Goal: Task Accomplishment & Management: Manage account settings

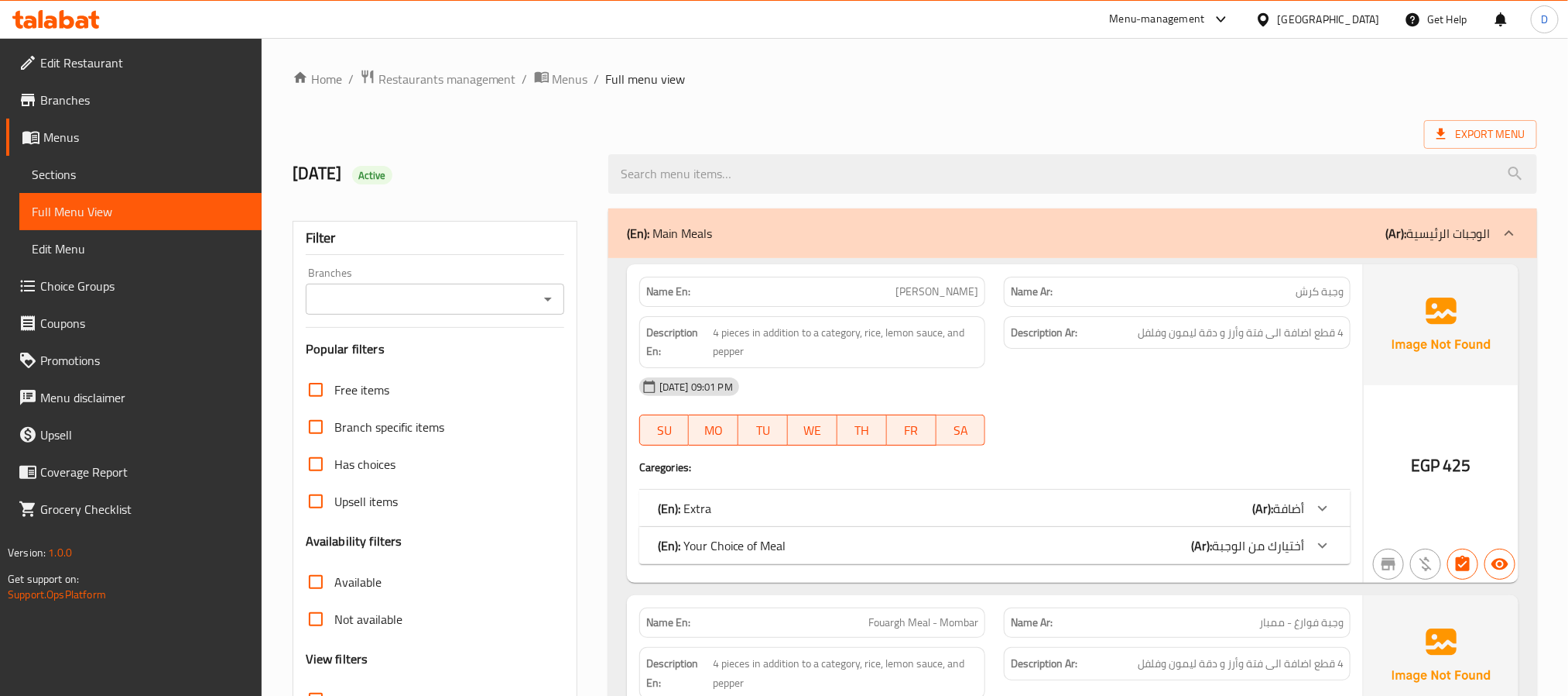
click at [146, 177] on span "Sections" at bounding box center [140, 174] width 217 height 19
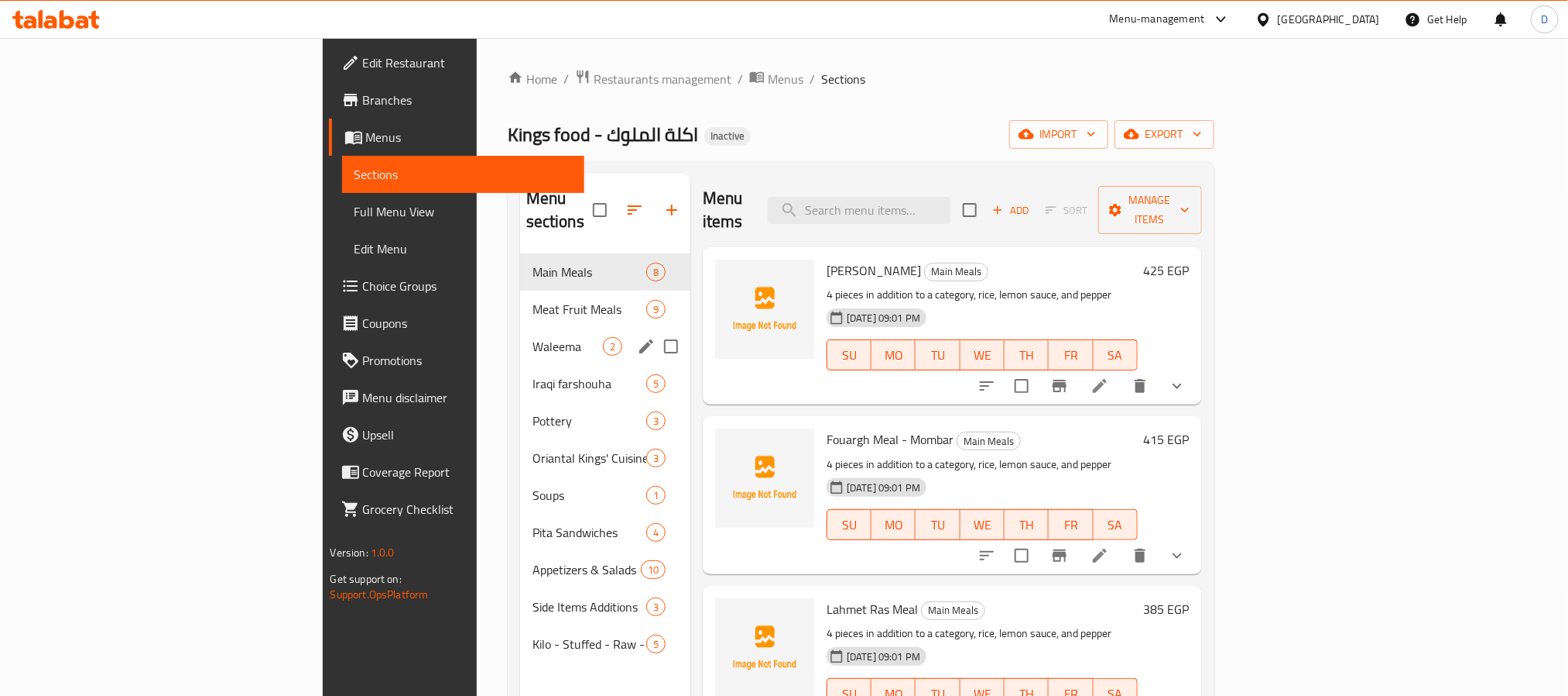
click at [520, 328] on div "Waleema 2" at bounding box center [605, 346] width 170 height 37
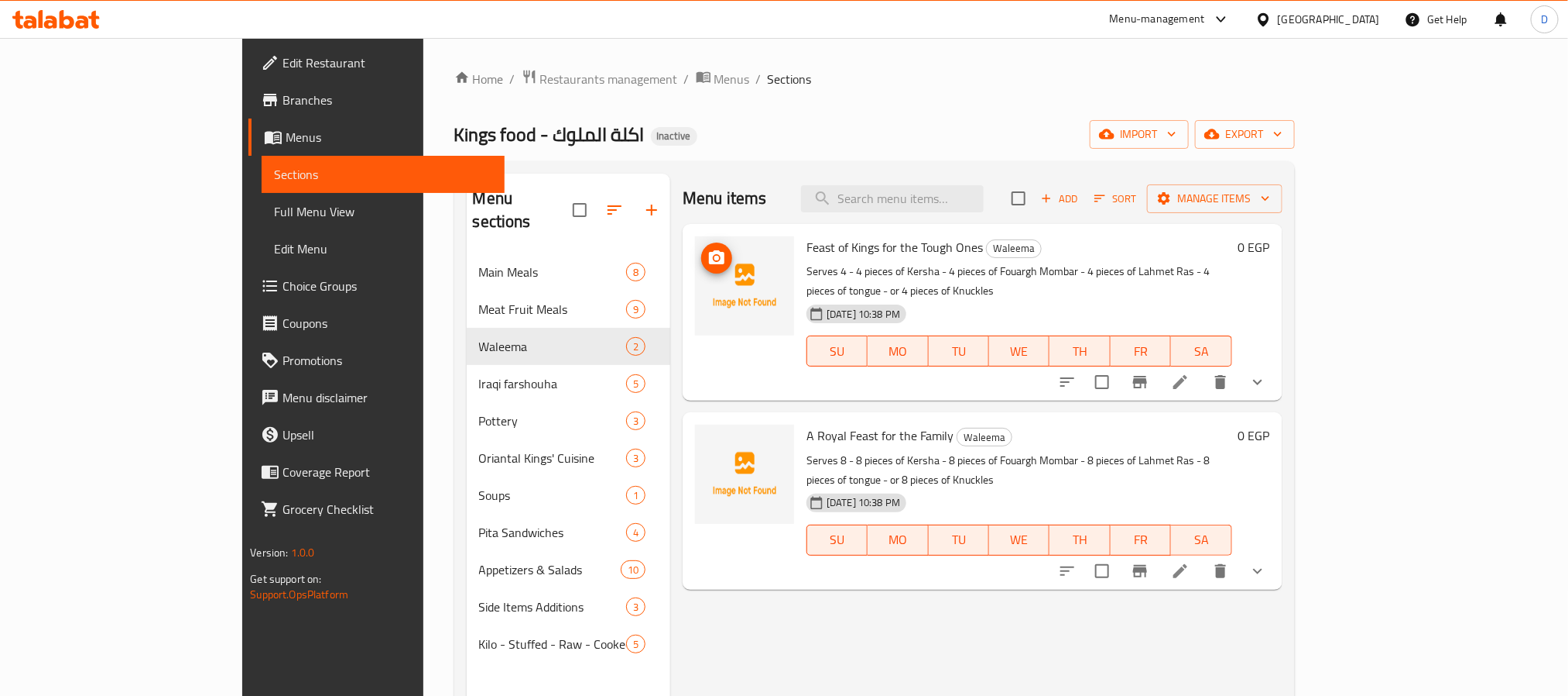
click at [1202, 368] on li at bounding box center [1180, 382] width 43 height 28
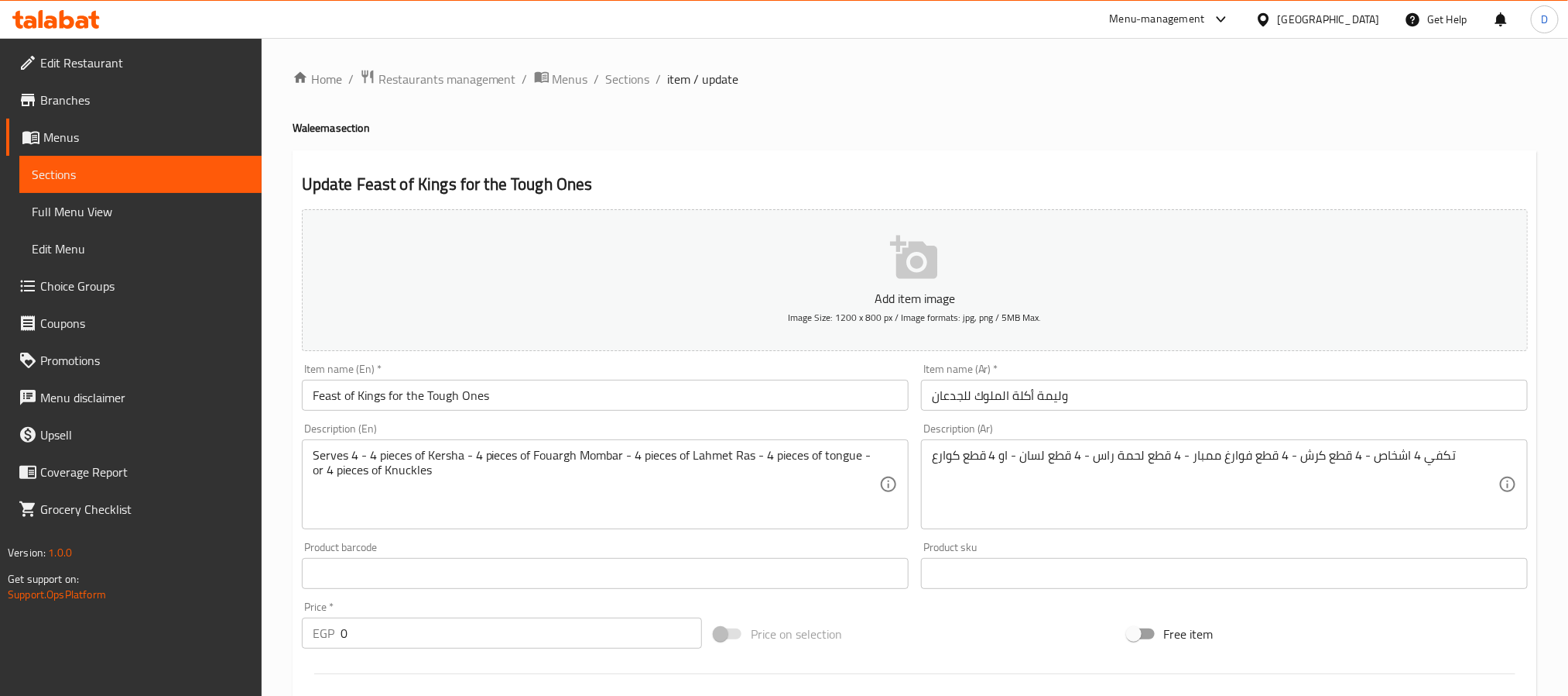
click at [441, 382] on input "Feast of Kings for the Tough Ones" at bounding box center [605, 395] width 607 height 31
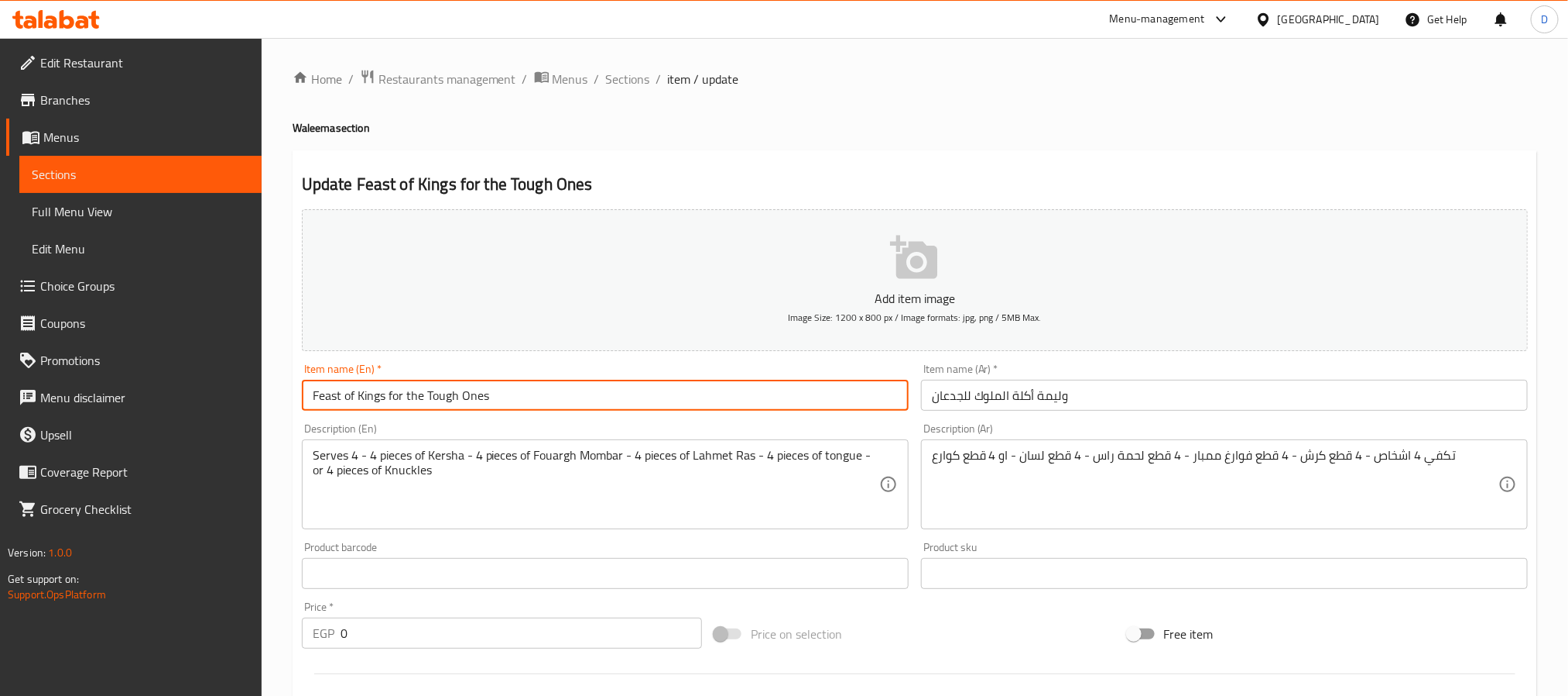
click at [441, 382] on input "Feast of Kings for the Tough Ones" at bounding box center [605, 395] width 607 height 31
type input "melouk el ged3an food feast"
click at [1048, 402] on input "وليمة أكلة الملوك للجدعان" at bounding box center [1224, 395] width 607 height 31
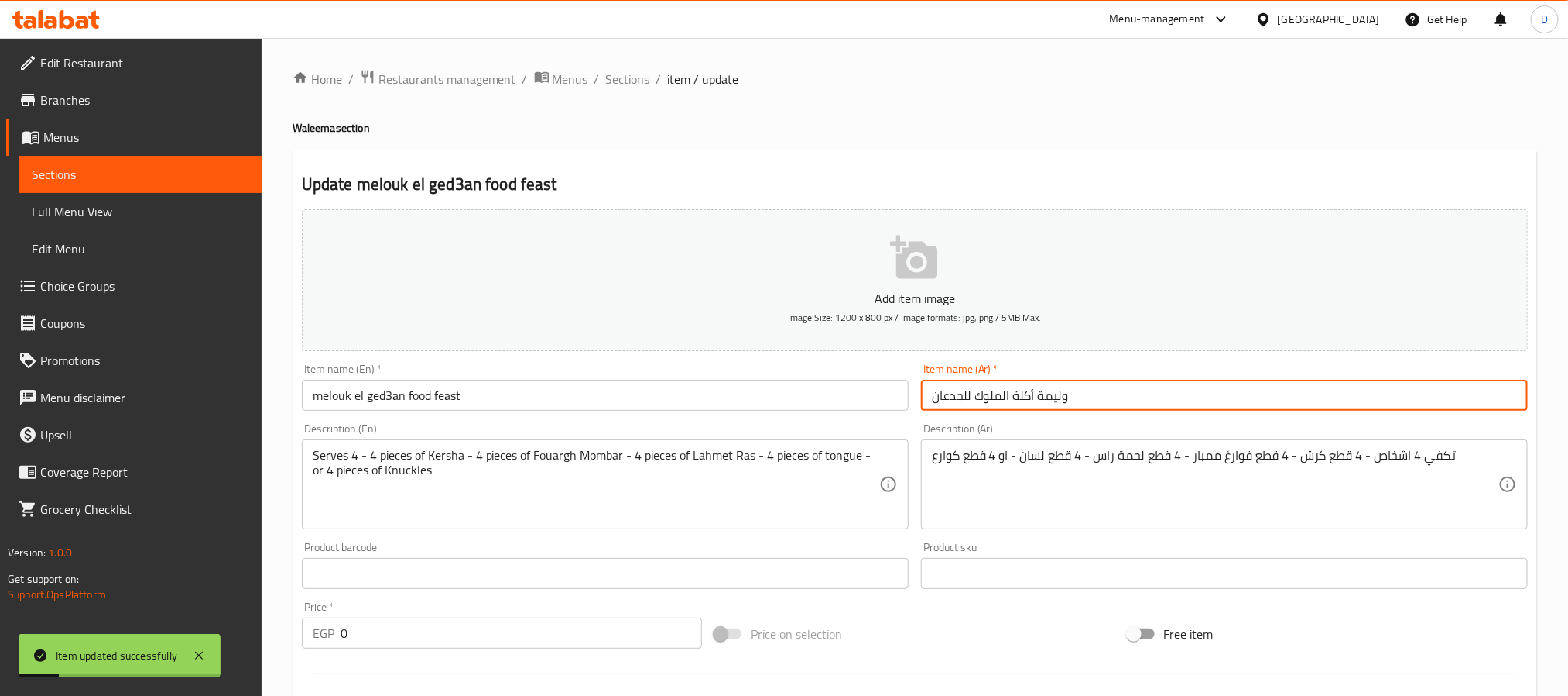
click at [1048, 402] on input "وليمة أكلة الملوك للجدعان" at bounding box center [1224, 395] width 607 height 31
click at [642, 76] on span "Sections" at bounding box center [628, 79] width 44 height 19
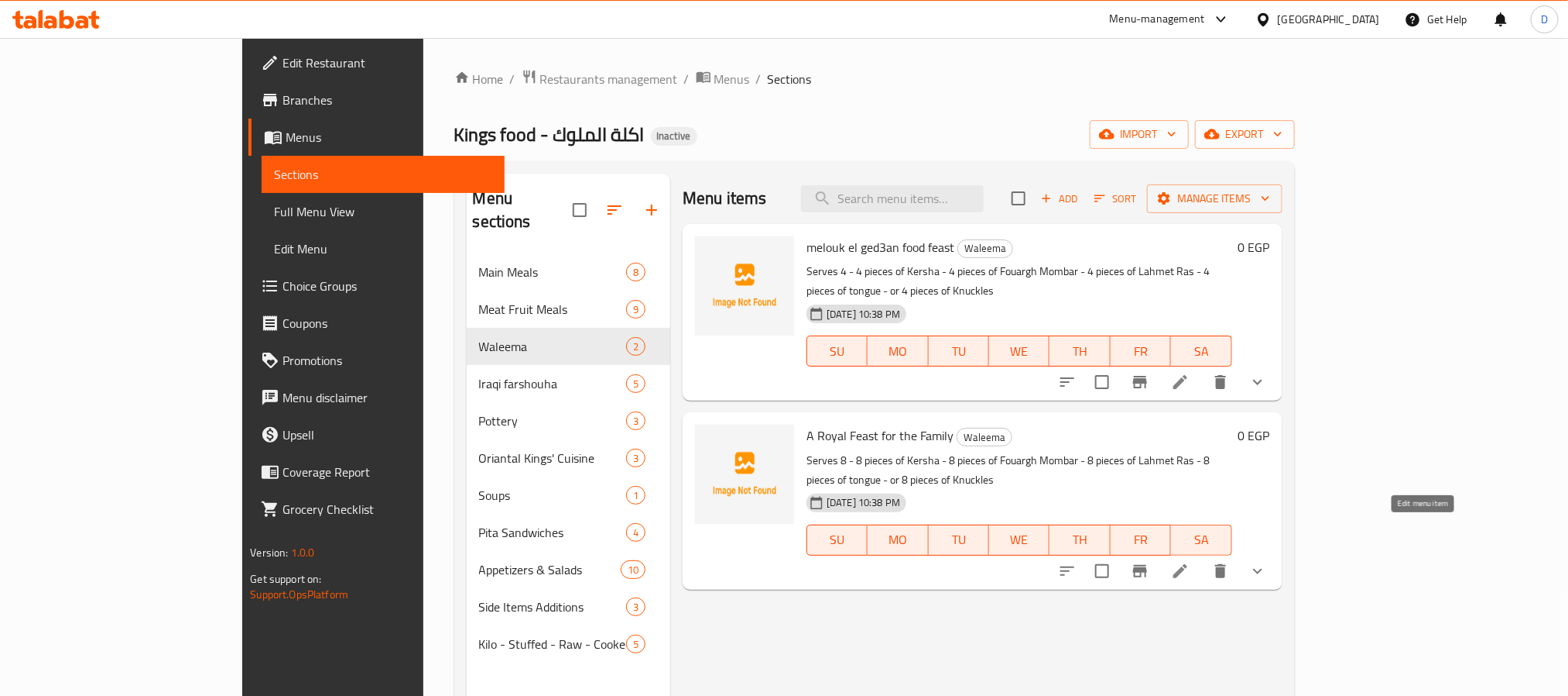
click at [1190, 561] on icon at bounding box center [1180, 571] width 19 height 19
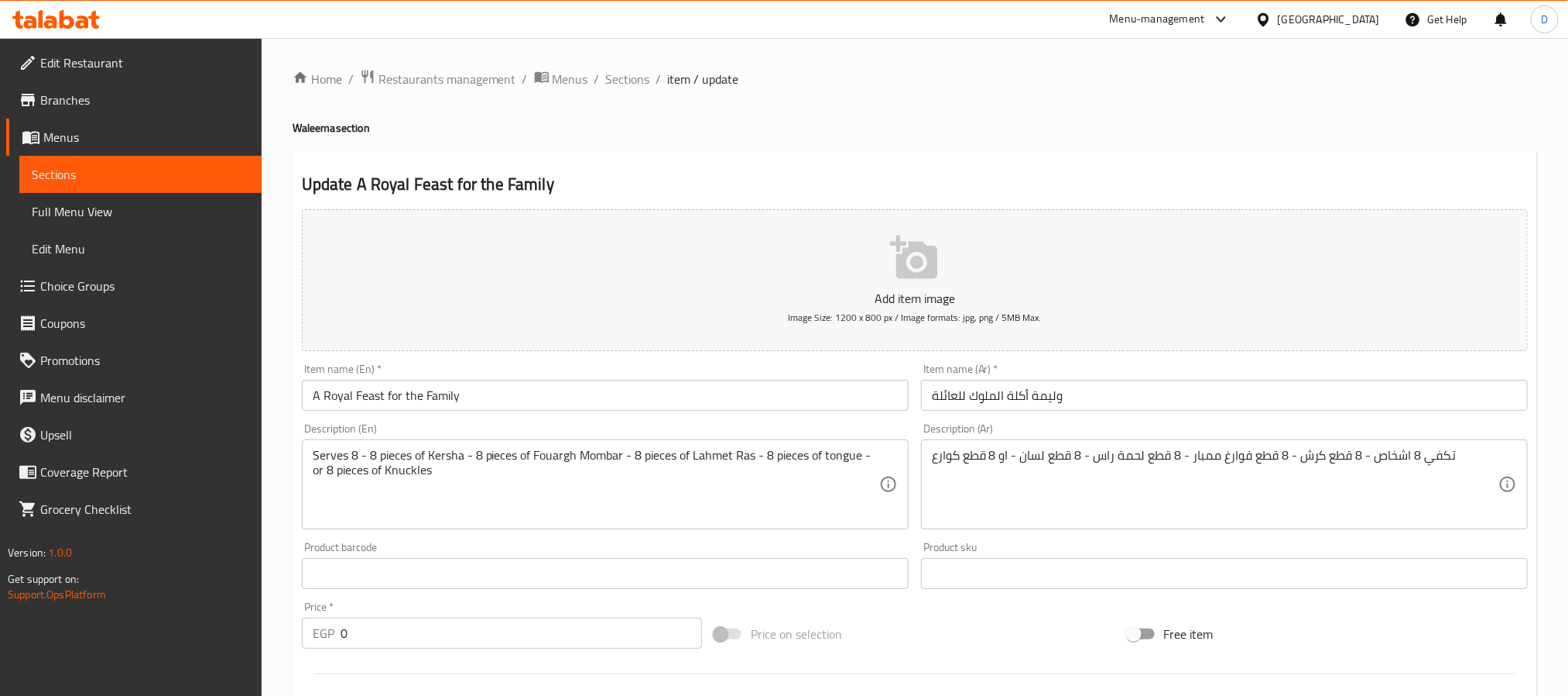
click at [500, 396] on input "A Royal Feast for the Family" at bounding box center [605, 395] width 607 height 31
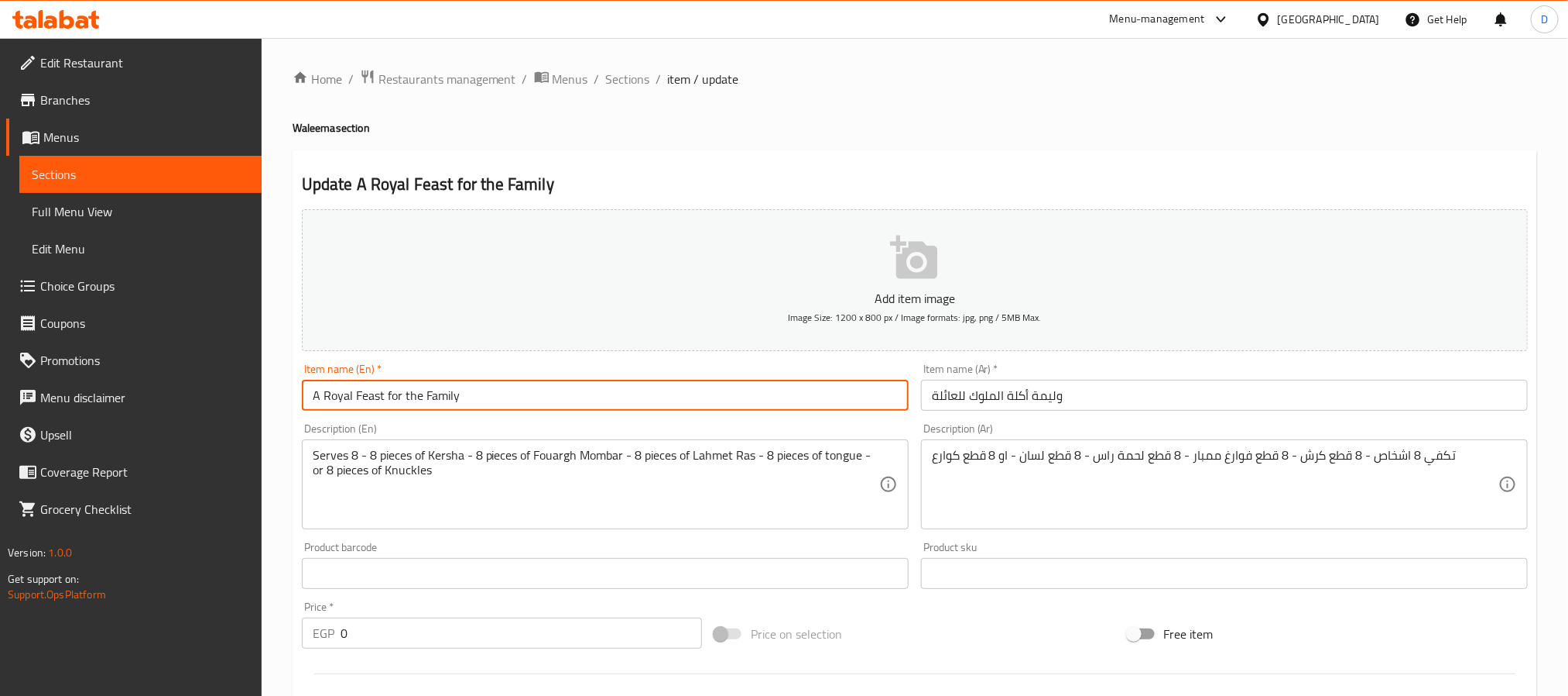
click at [500, 396] on input "A Royal Feast for the Family" at bounding box center [605, 395] width 607 height 31
type input "melouk el 3ela food feast"
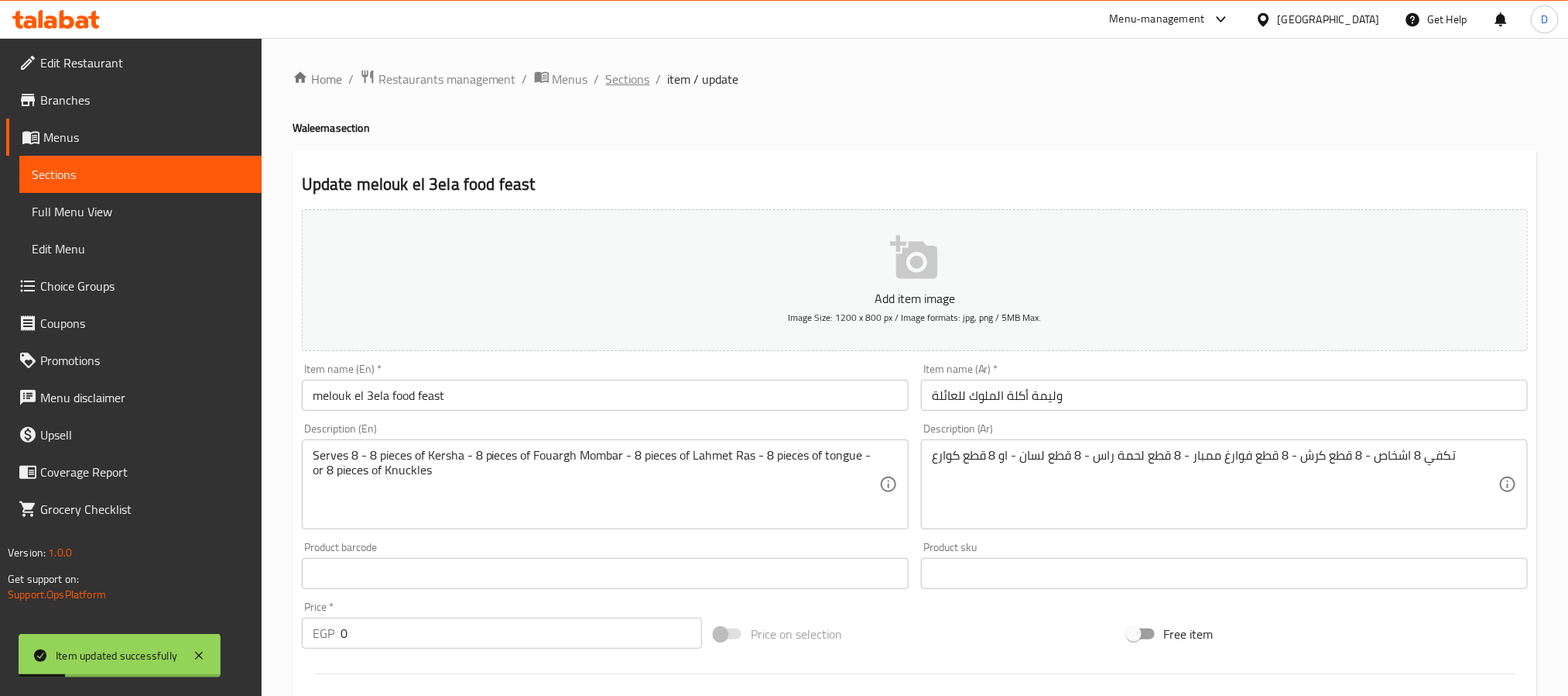
click at [634, 75] on span "Sections" at bounding box center [628, 79] width 44 height 19
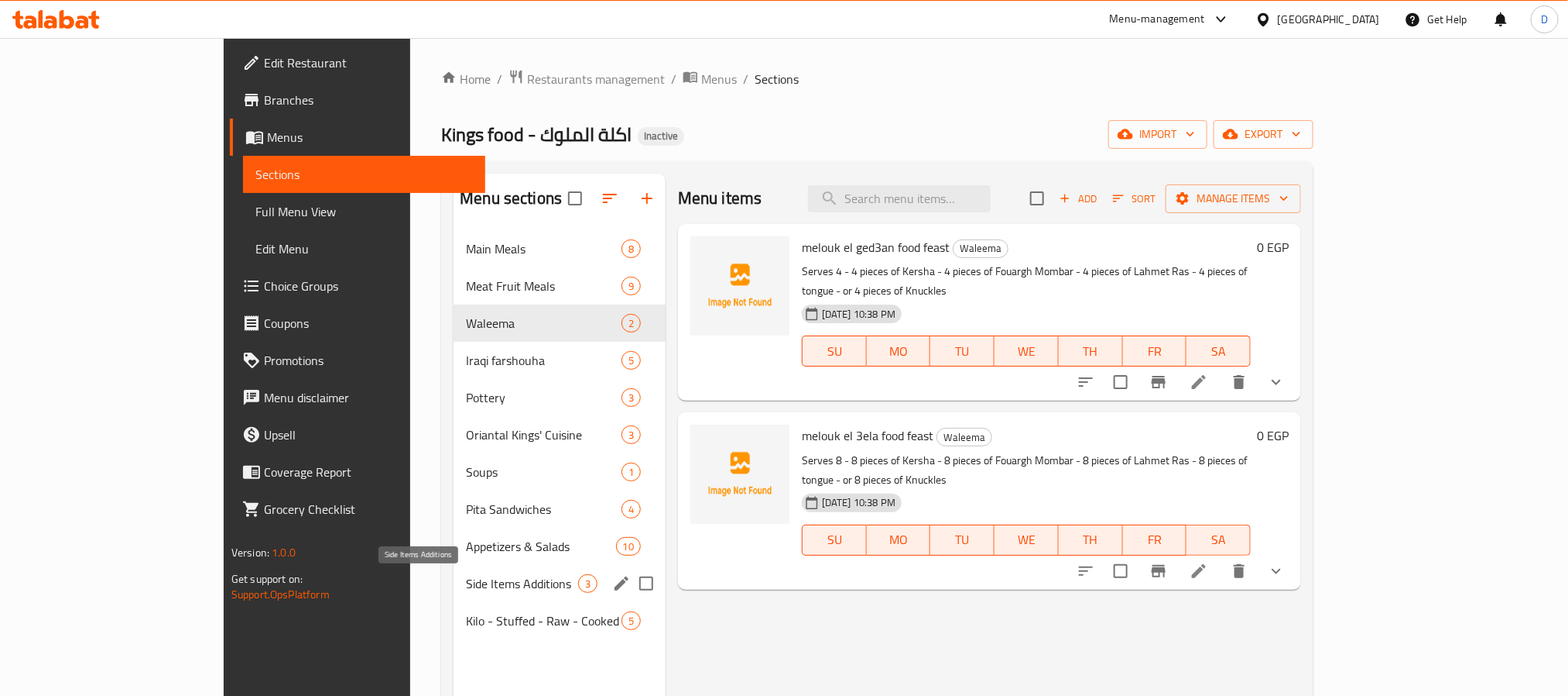
click at [466, 578] on span "Side Items Additions" at bounding box center [521, 583] width 112 height 19
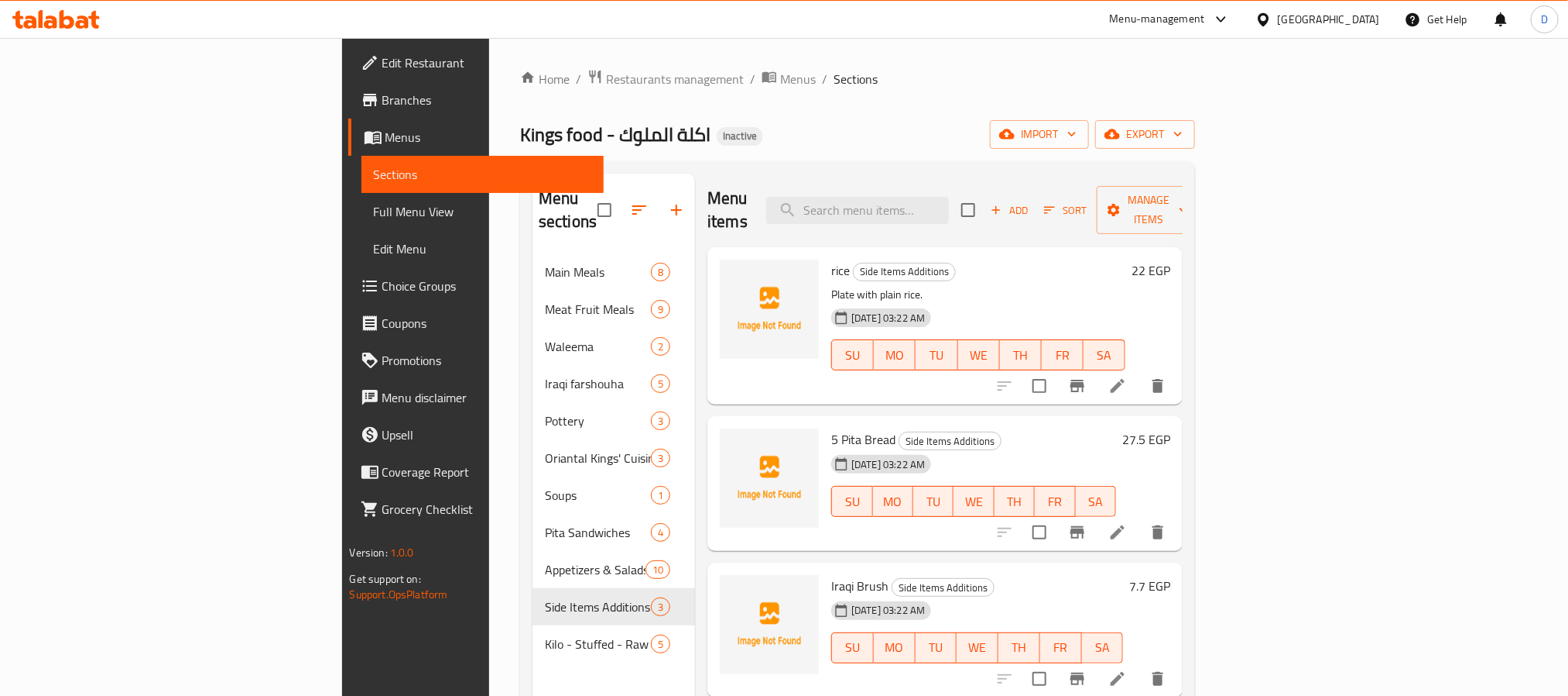
click at [1128, 377] on icon at bounding box center [1118, 386] width 19 height 19
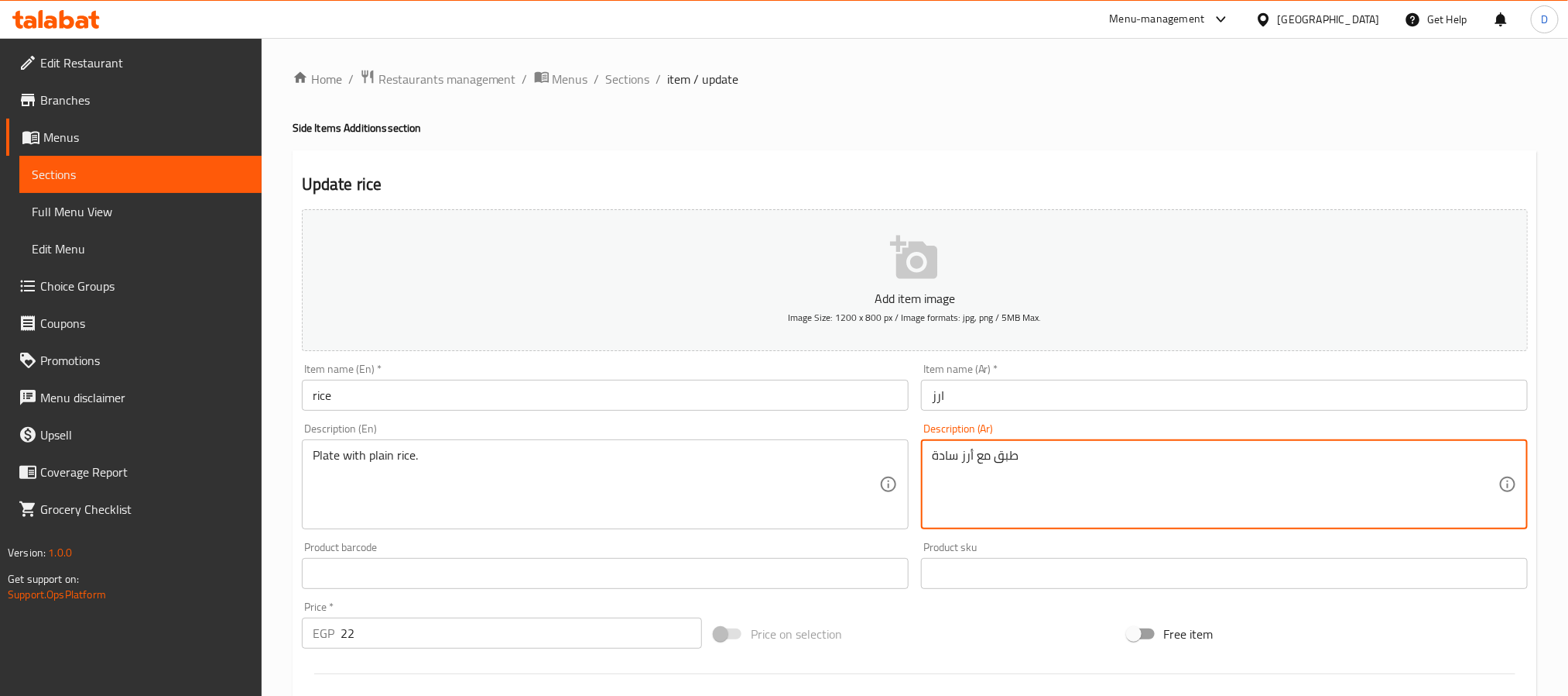
click at [995, 473] on textarea "طبق مع أرز سادة" at bounding box center [1215, 484] width 567 height 73
click at [646, 454] on textarea "Plate with plain rice." at bounding box center [596, 484] width 567 height 73
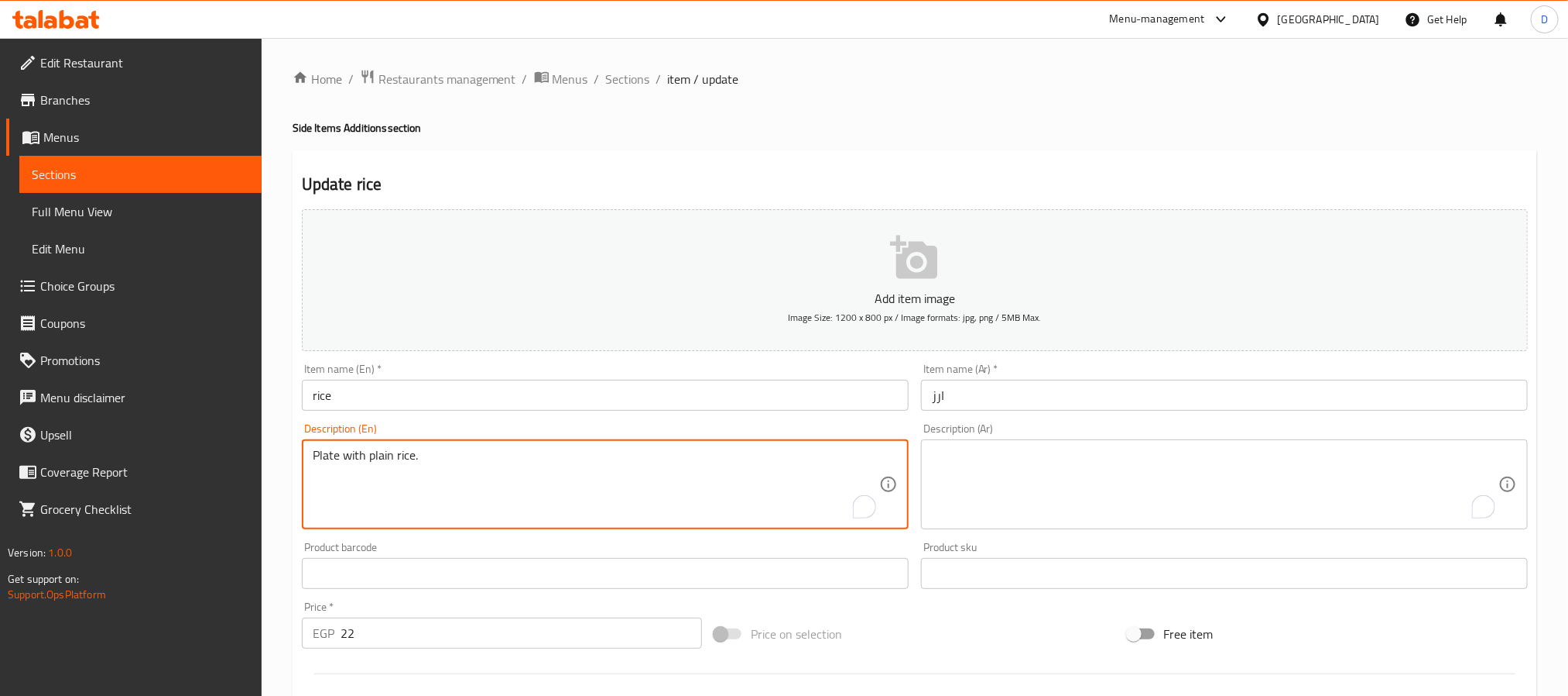
click at [646, 454] on textarea "Plate with plain rice." at bounding box center [596, 484] width 567 height 73
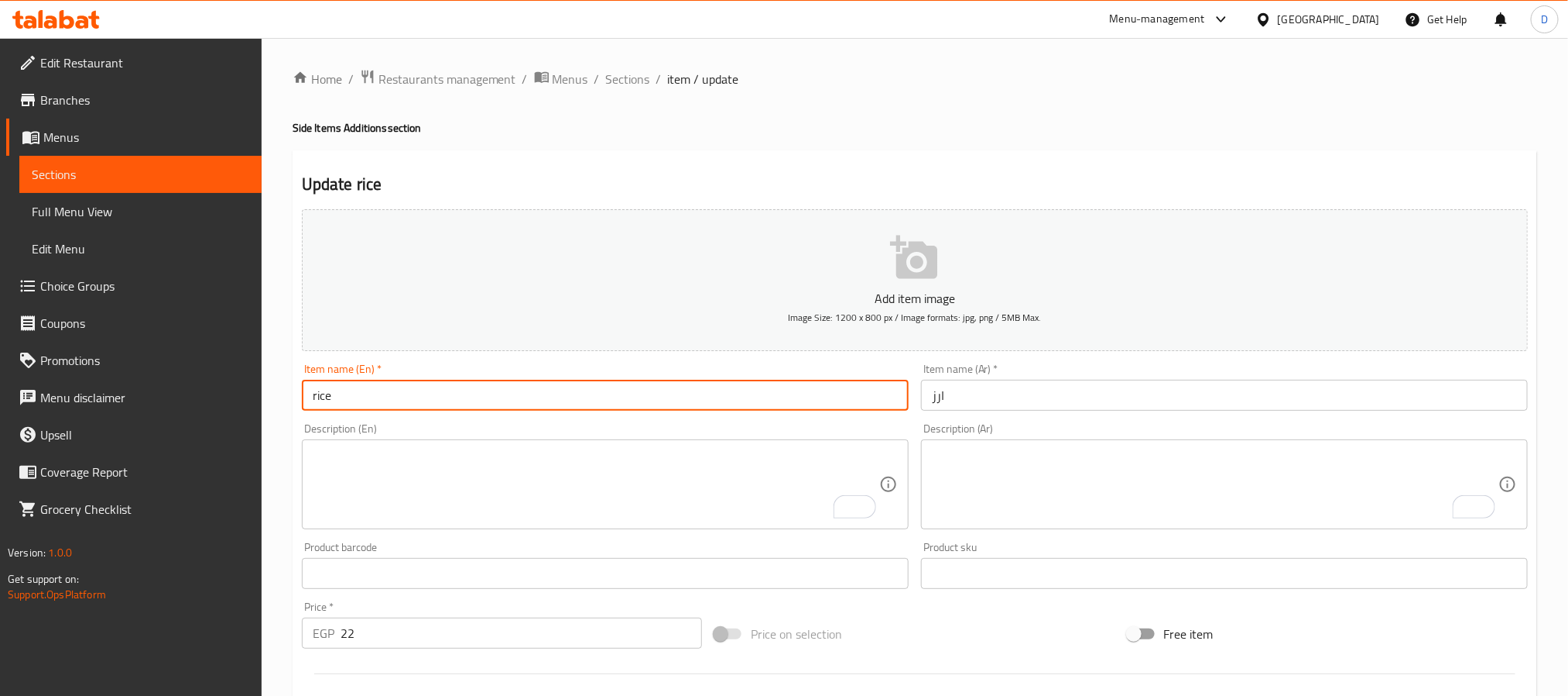
click at [653, 394] on input "rice" at bounding box center [605, 395] width 607 height 31
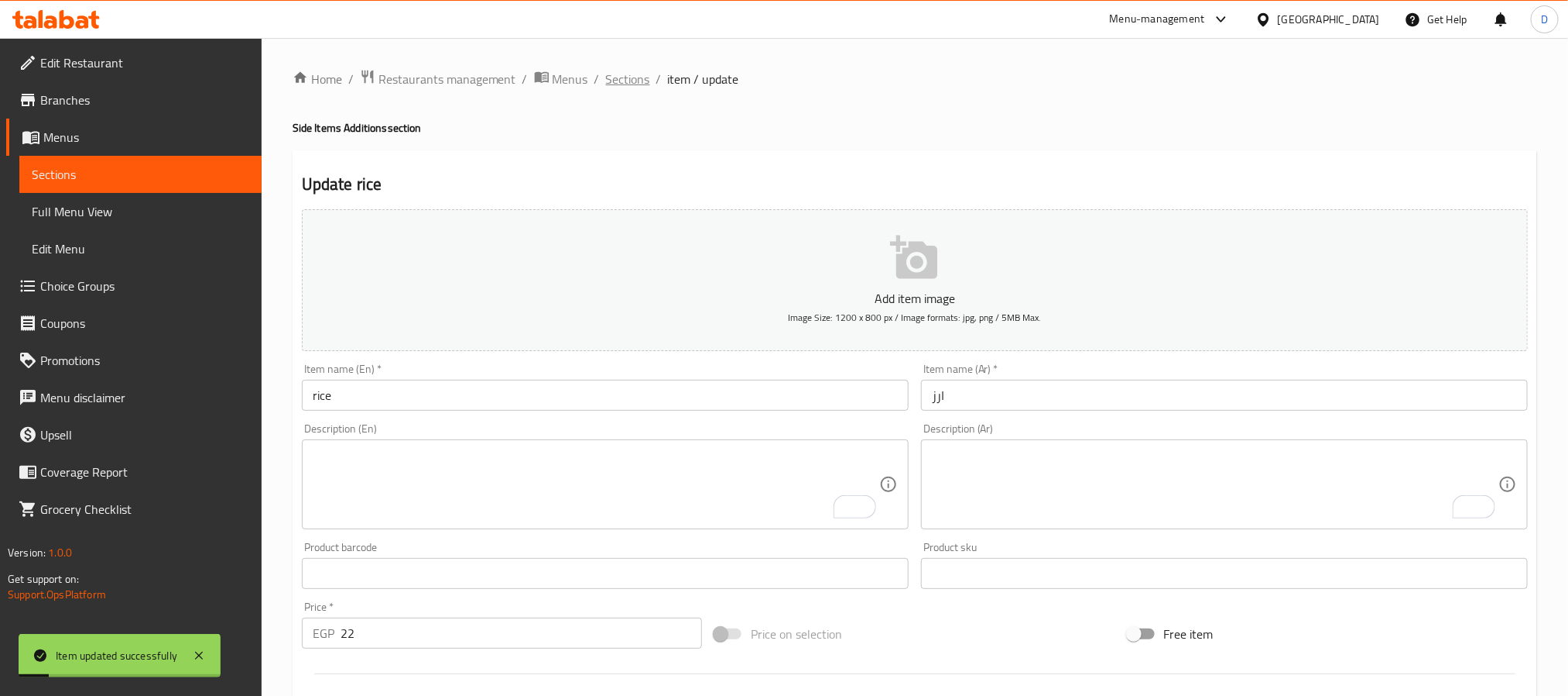
click at [648, 75] on span "Sections" at bounding box center [628, 79] width 44 height 19
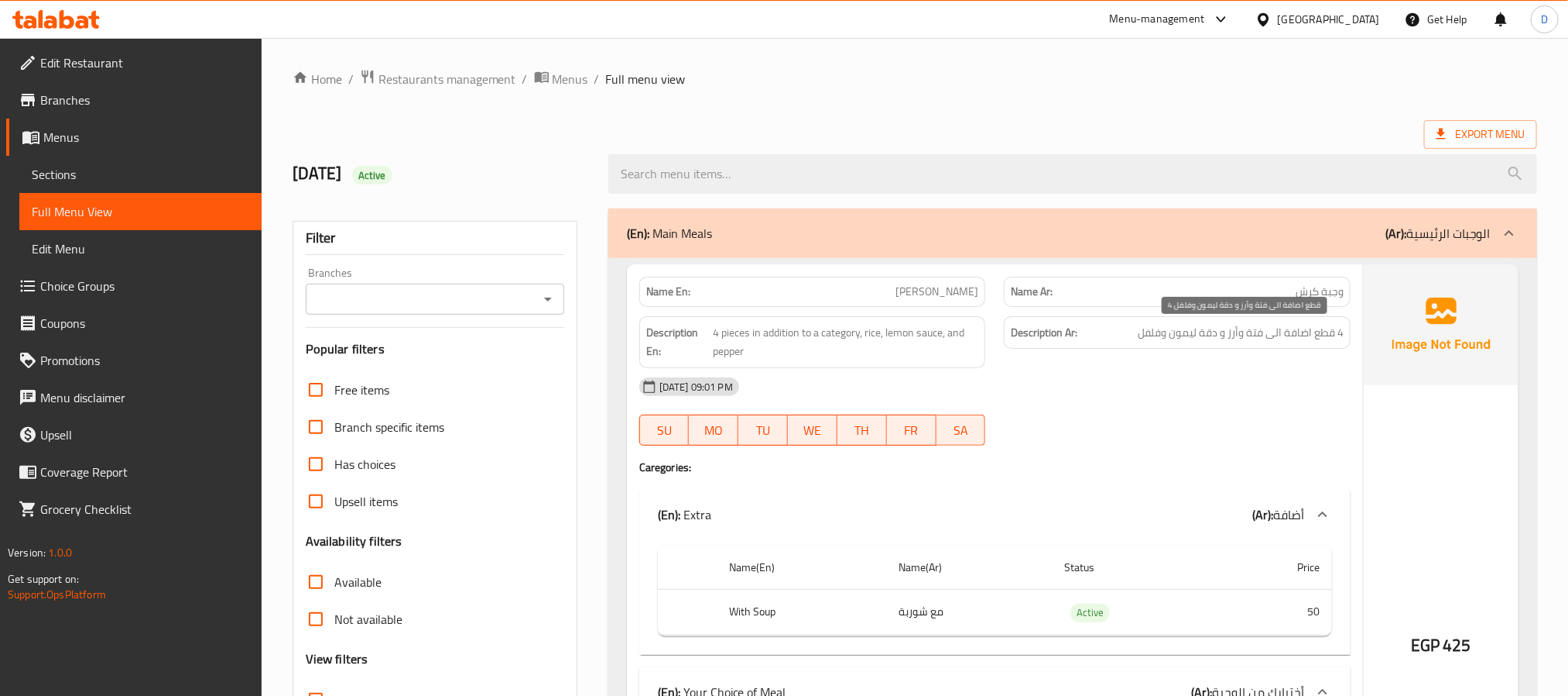
click at [1313, 342] on span "4 قطع اضافة الى فتة وأرز و دقة ليمون وفلفل" at bounding box center [1240, 332] width 206 height 20
copy div "4 قطع اضافة الى فتة وأرز و دقة ليمون وفلفل"
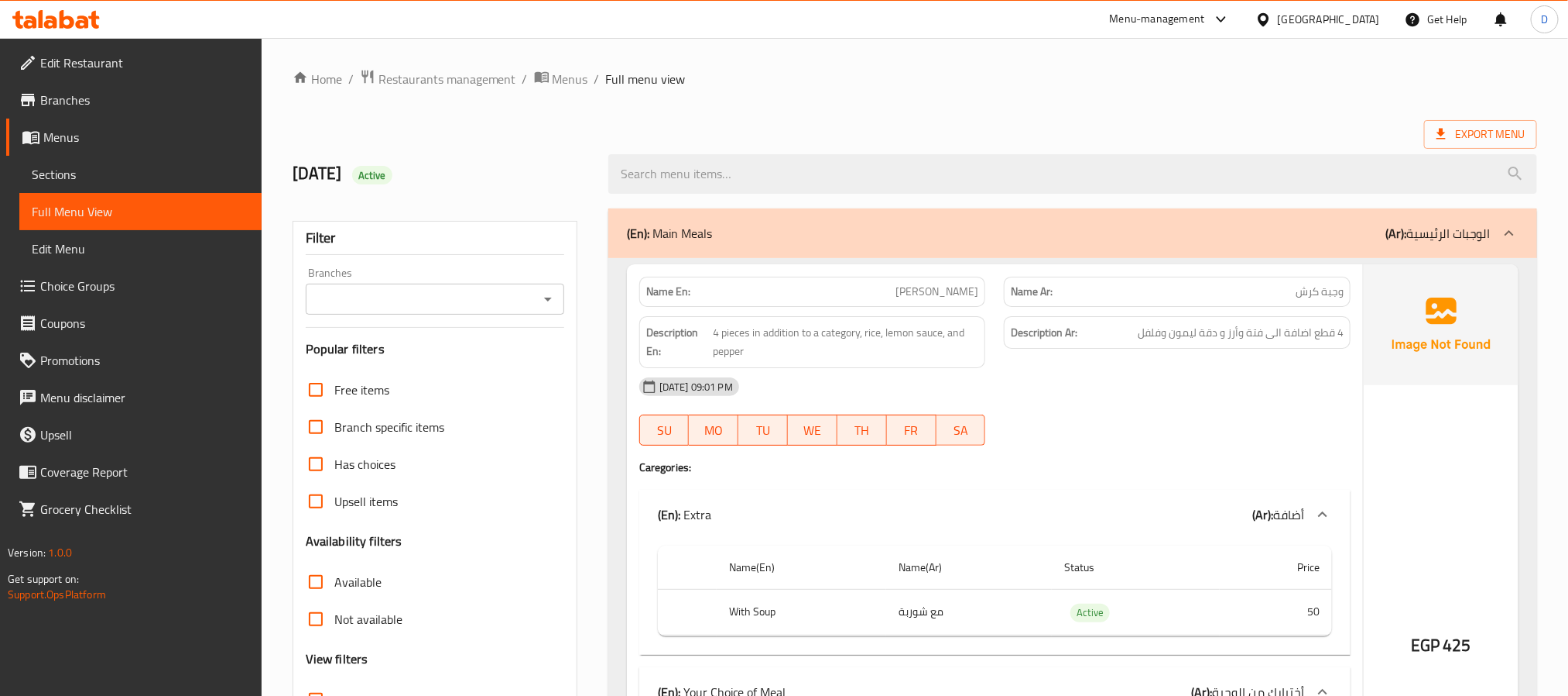
click at [992, 386] on div "[DATE] 09:01 PM" at bounding box center [996, 386] width 730 height 37
click at [995, 373] on div "[DATE] 09:01 PM" at bounding box center [996, 386] width 730 height 37
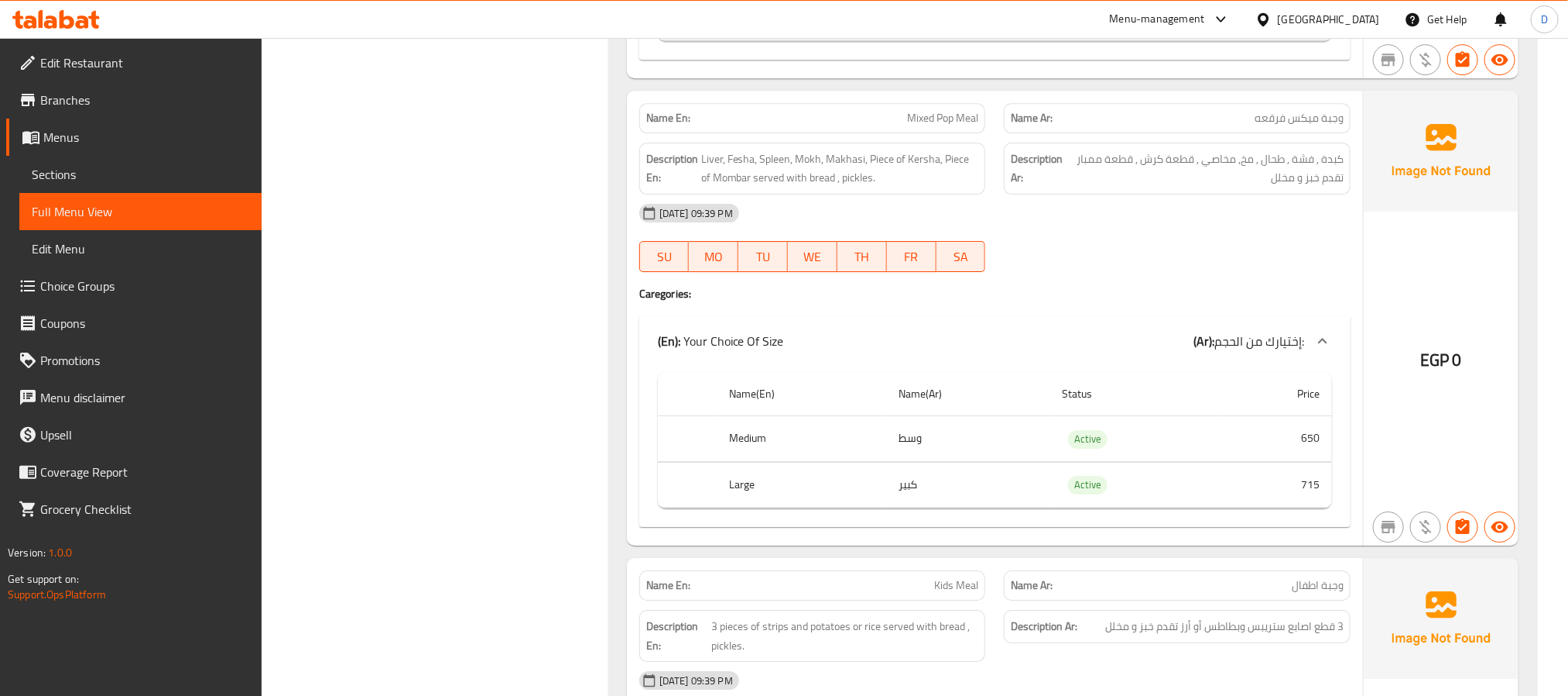
scroll to position [9064, 0]
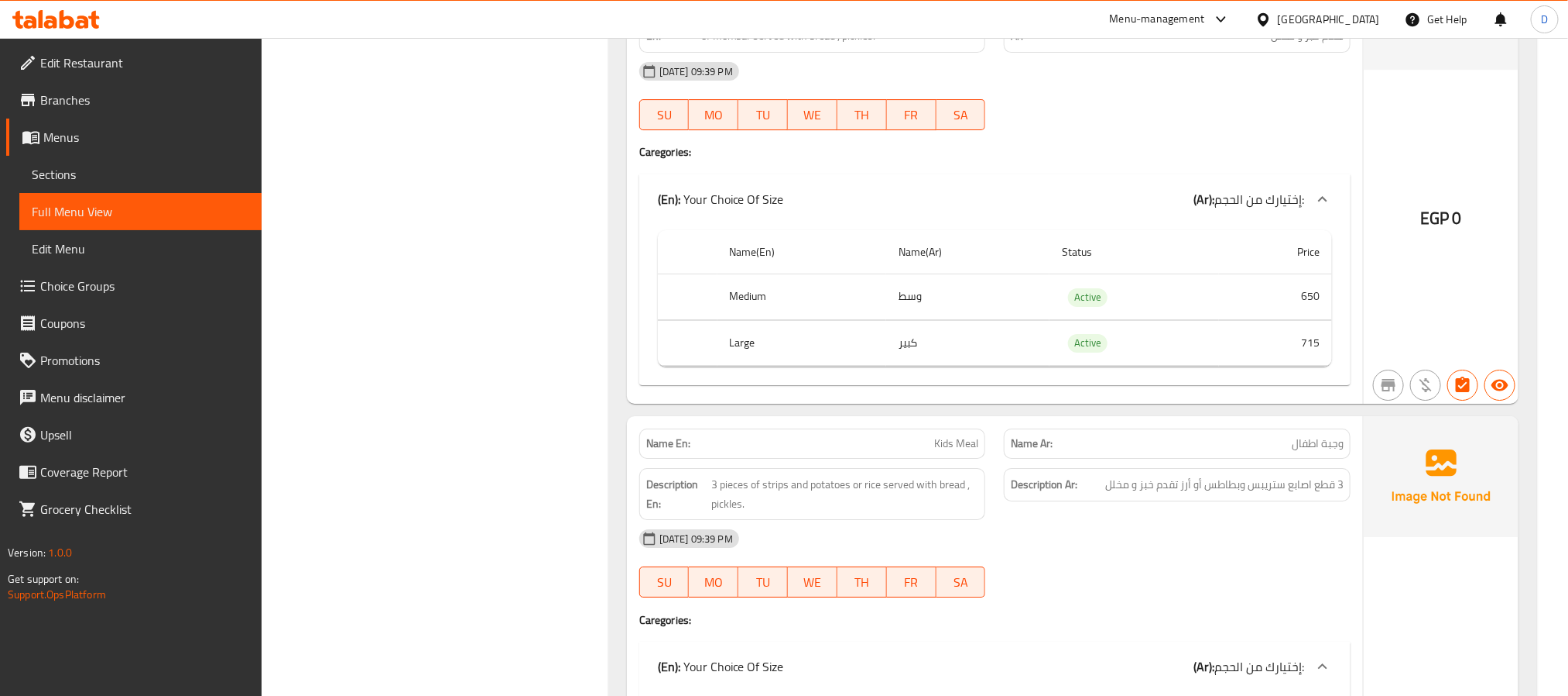
click at [968, 452] on span "Kids Meal" at bounding box center [956, 443] width 44 height 16
copy span "Kids Meal"
drag, startPoint x: 886, startPoint y: 530, endPoint x: 910, endPoint y: 551, distance: 31.9
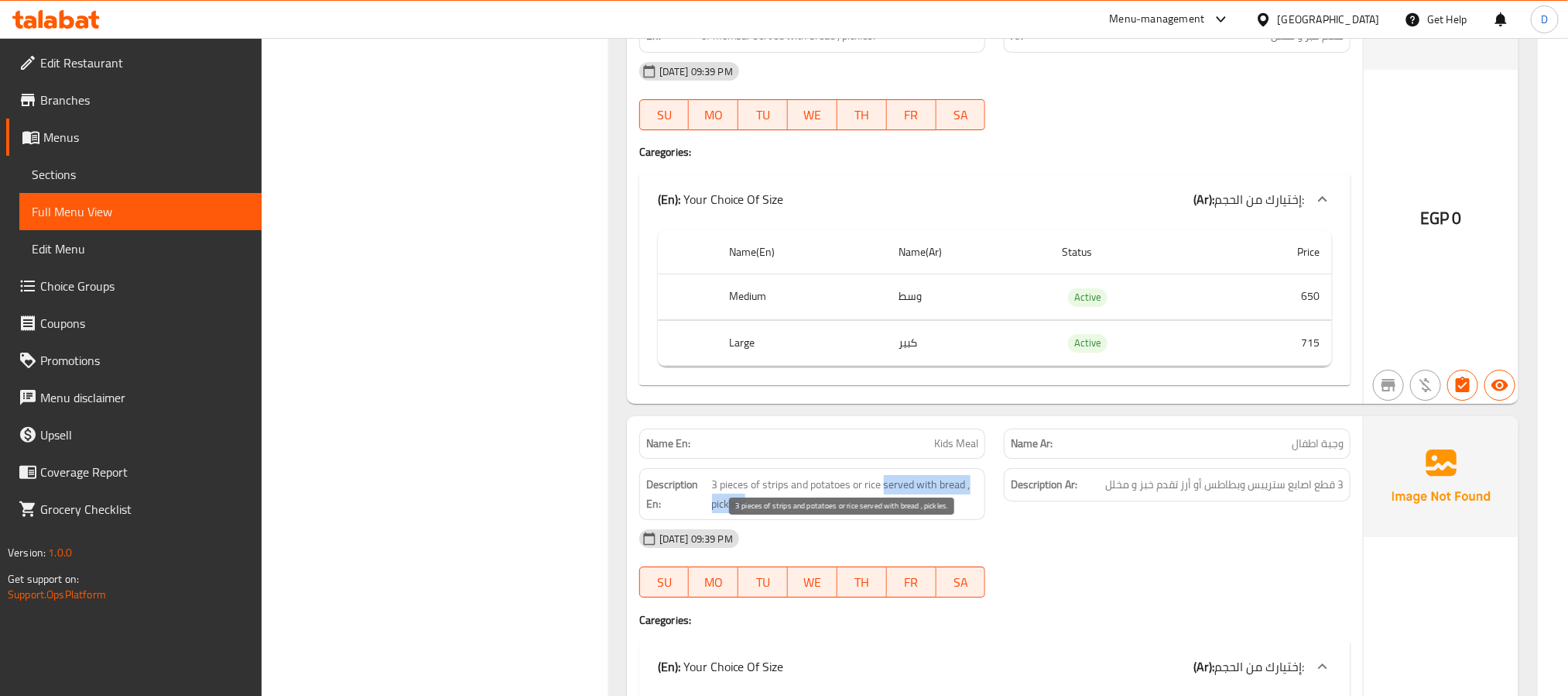
click at [910, 513] on span "3 pieces of strips and potatoes or rice served with bread , pickles." at bounding box center [846, 494] width 267 height 38
copy span "served with bread , pickles."
click at [934, 513] on span "3 pieces of strips and potatoes or rice served with bread , pickles." at bounding box center [846, 494] width 267 height 38
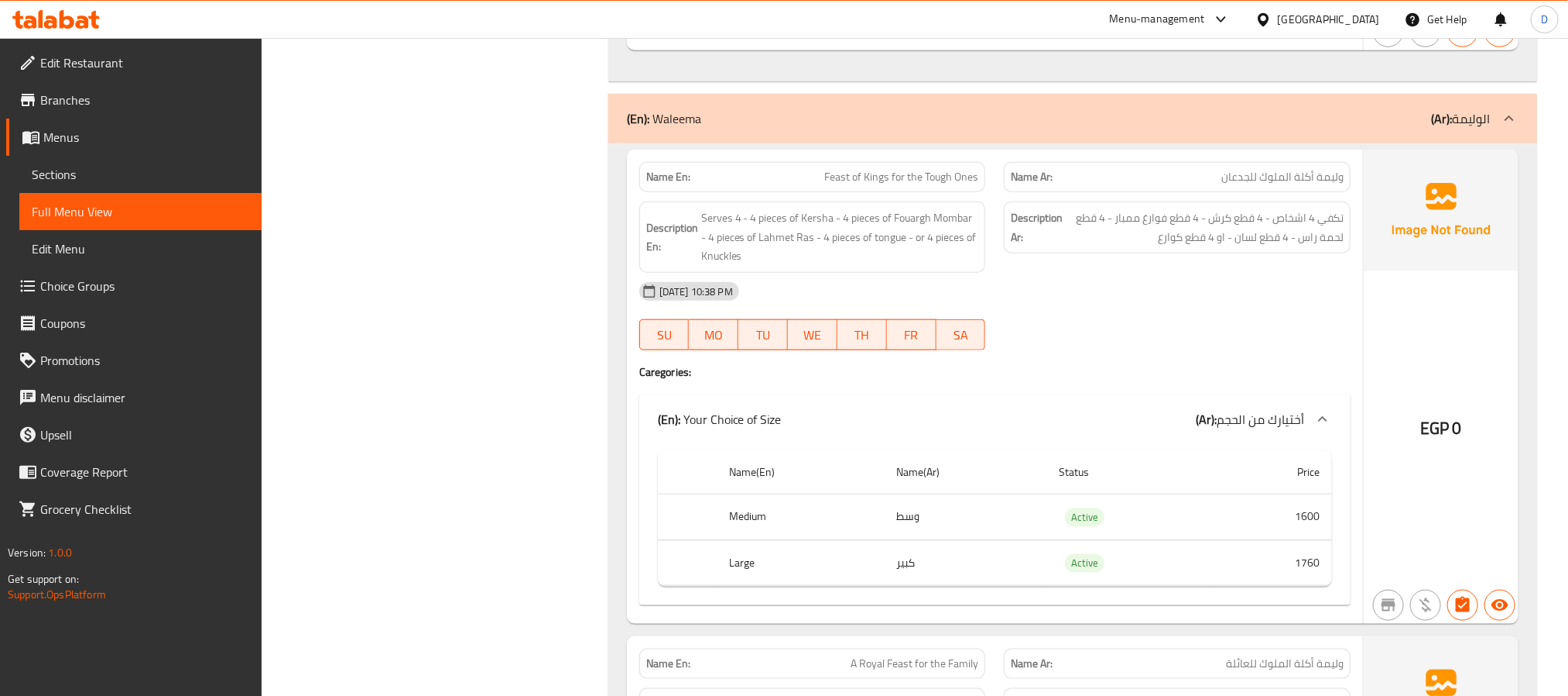
scroll to position [10109, 0]
click at [880, 190] on div "Name En: Feast of Kings for the Tough Ones" at bounding box center [812, 174] width 346 height 30
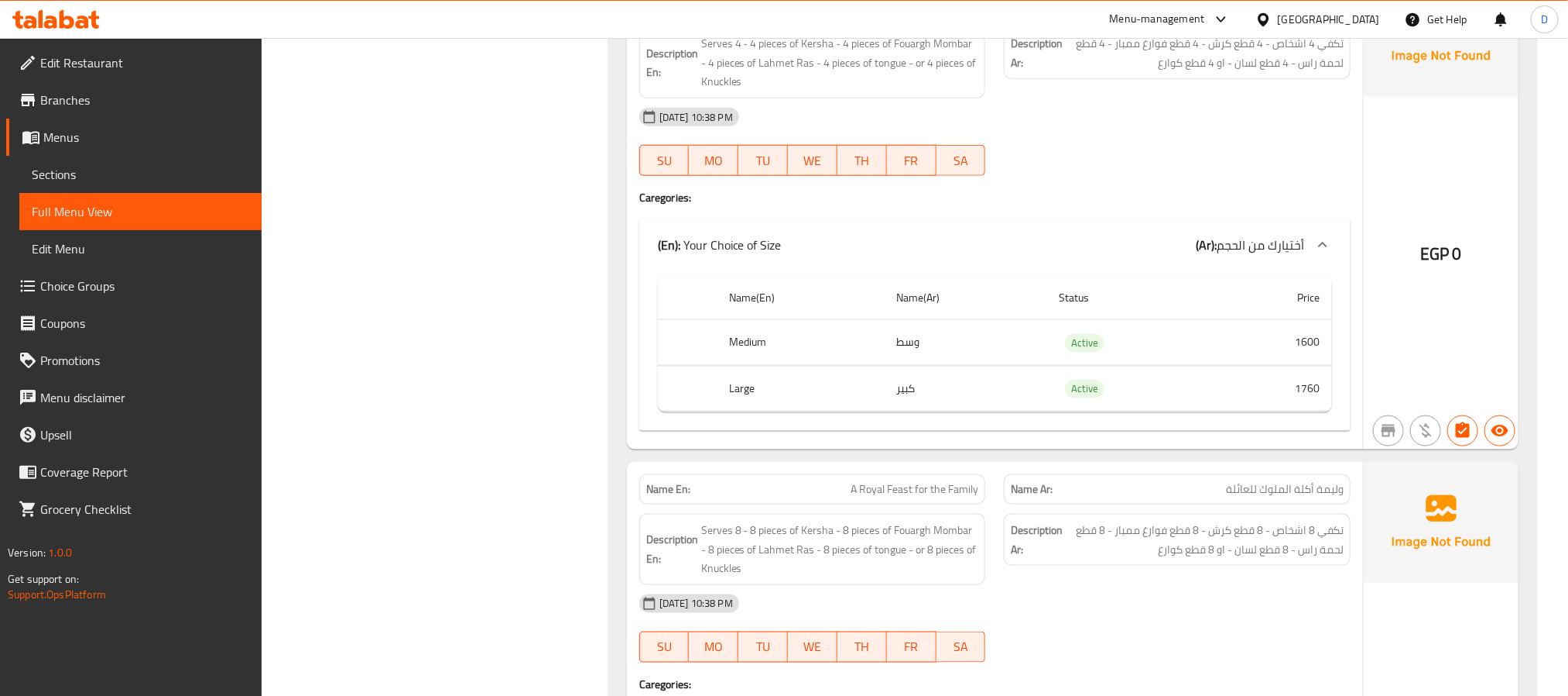
scroll to position [10225, 0]
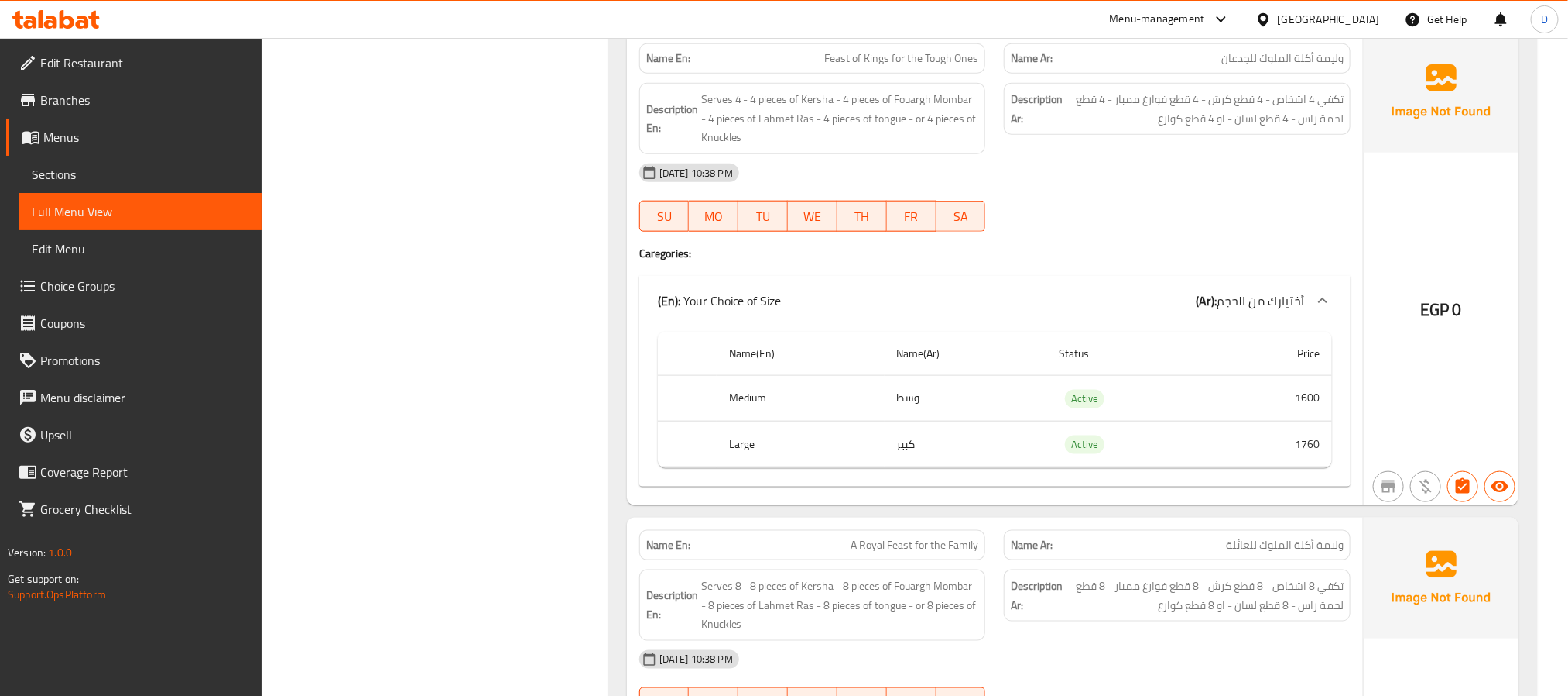
click at [936, 73] on div "Name En: Feast of Kings for the Tough Ones" at bounding box center [812, 58] width 346 height 30
click at [936, 67] on span "Feast of Kings for the Tough Ones" at bounding box center [902, 57] width 154 height 16
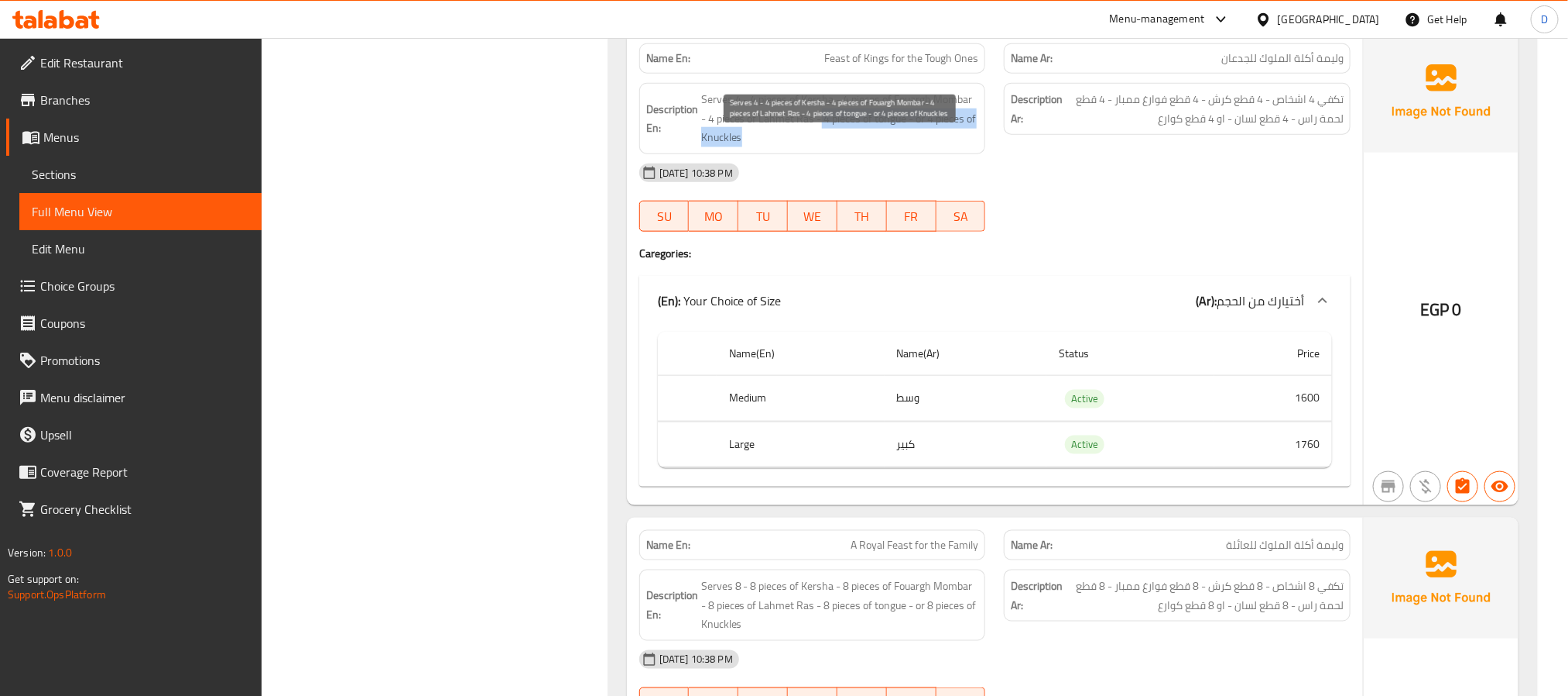
drag, startPoint x: 823, startPoint y: 172, endPoint x: 878, endPoint y: 194, distance: 59.2
click at [878, 147] on span "Serves 4 - 4 pieces of Kersha - 4 pieces of Fouargh Mombar - 4 pieces of Lahmet…" at bounding box center [840, 118] width 278 height 57
copy span "4 pieces of tongue - or 4 pieces of Knuckles"
click at [985, 191] on div "[DATE] 10:38 PM" at bounding box center [996, 172] width 730 height 37
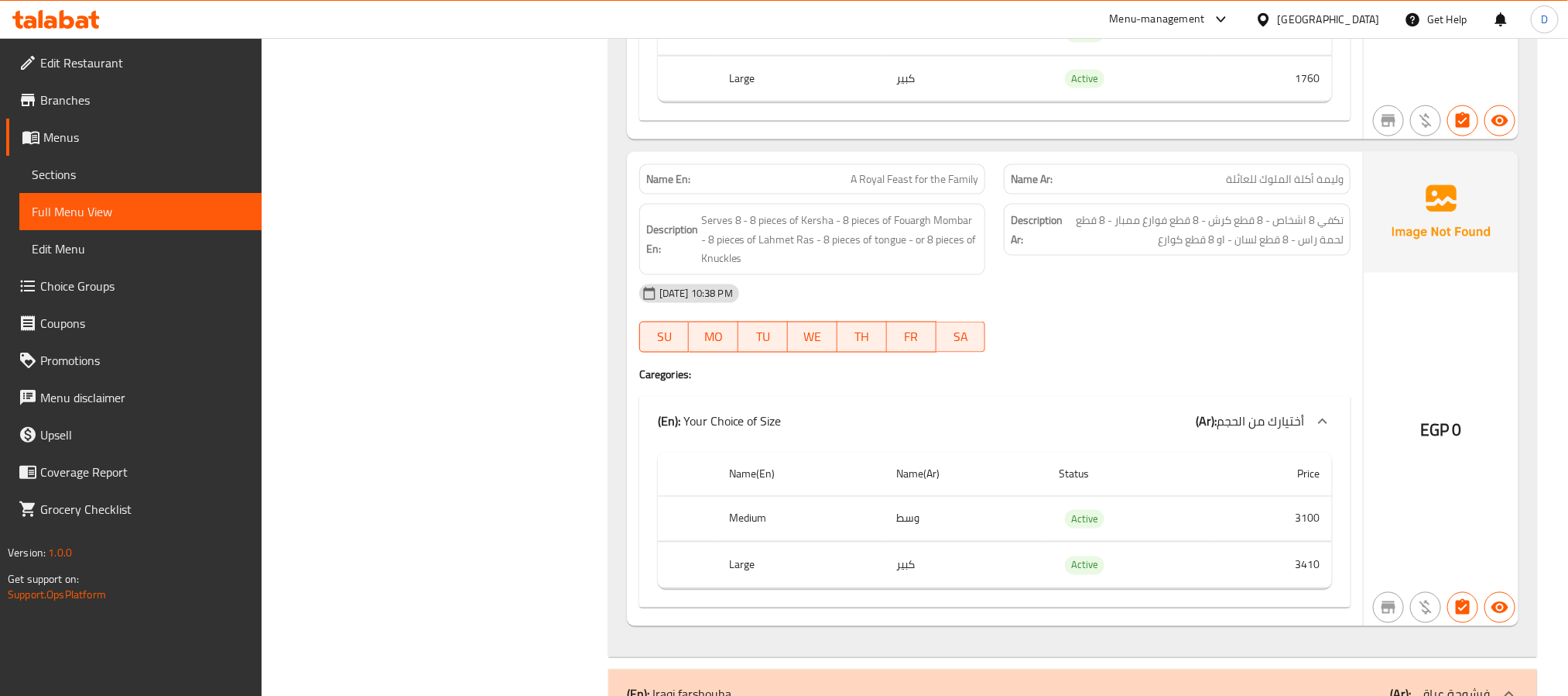
scroll to position [10691, 0]
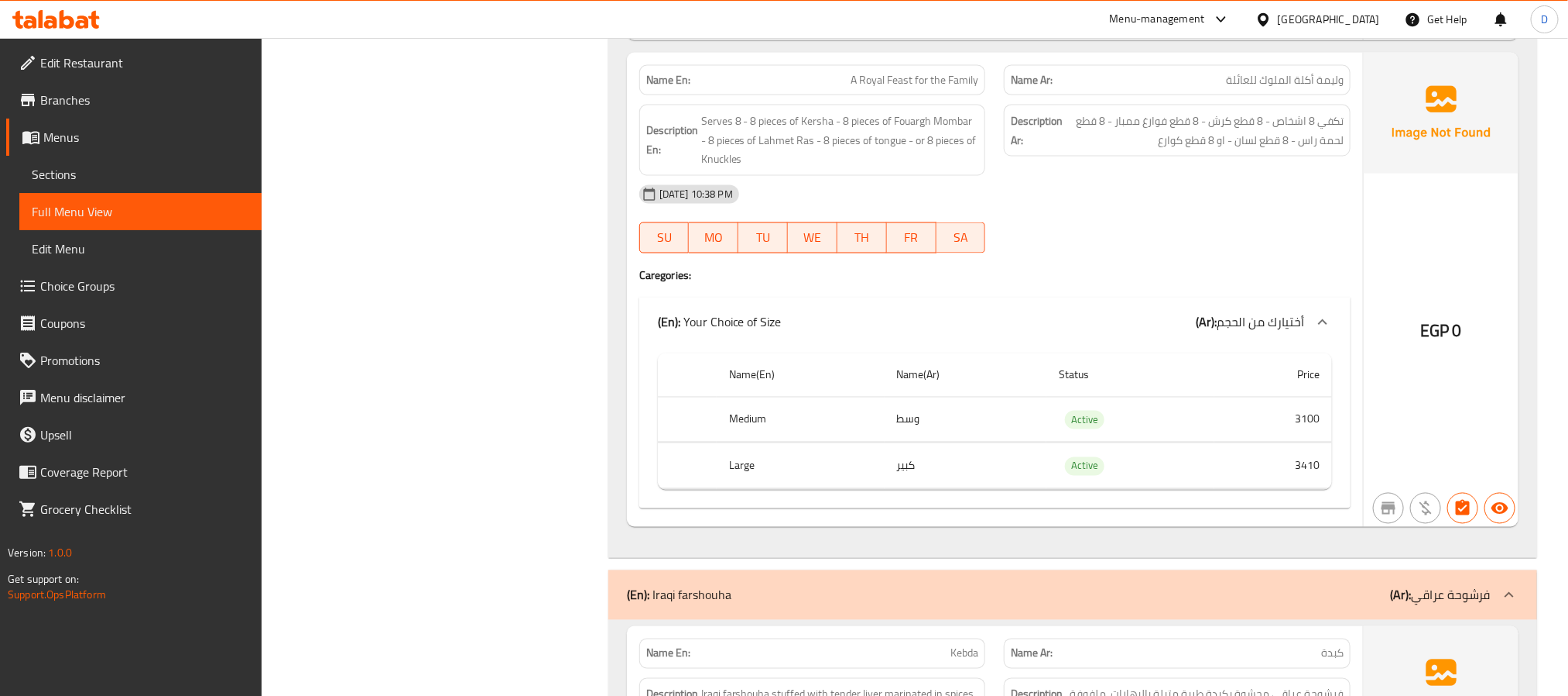
click at [968, 89] on span "A Royal Feast for the Family" at bounding box center [915, 79] width 128 height 16
copy span "A Royal Feast for the Family"
drag, startPoint x: 824, startPoint y: 189, endPoint x: 834, endPoint y: 207, distance: 20.6
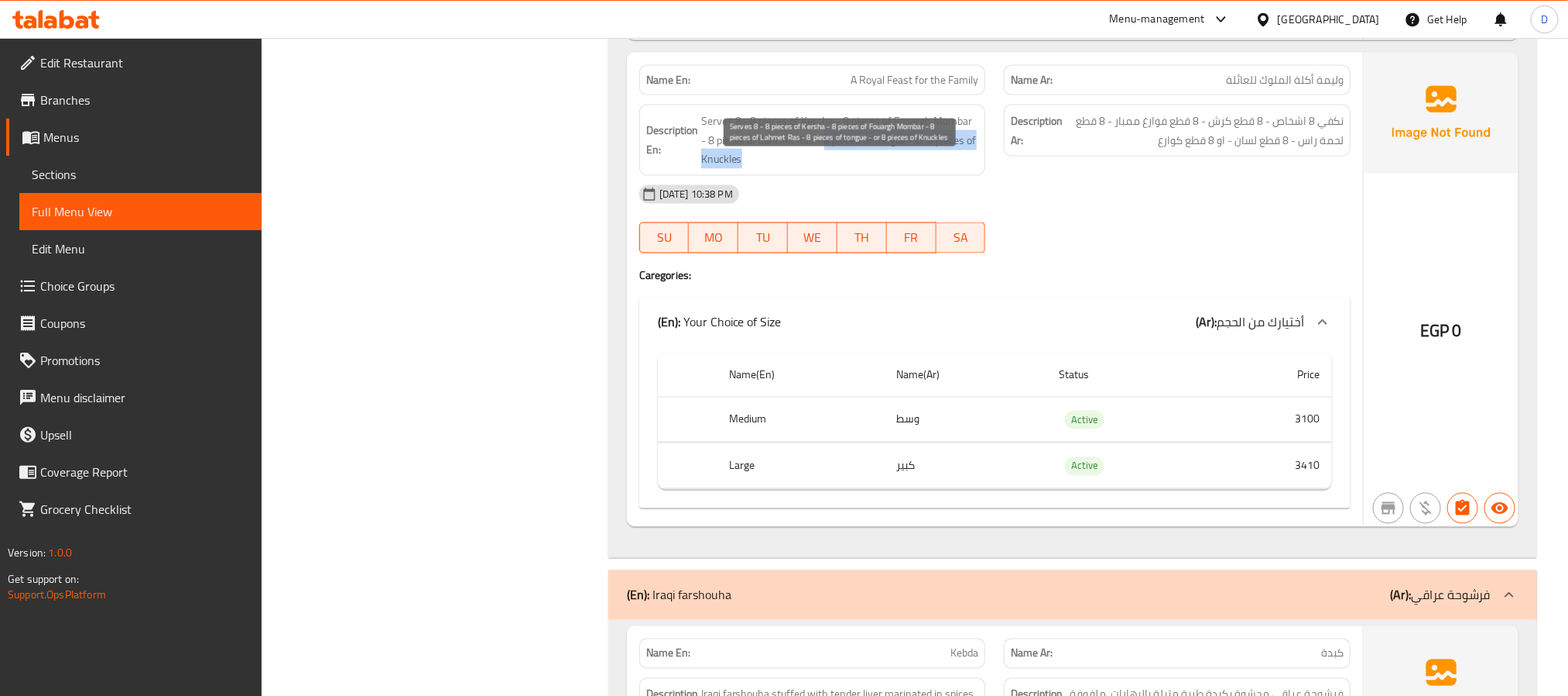
click at [834, 169] on span "Serves 8 - 8 pieces of Kersha - 8 pieces of Fouargh Mombar - 8 pieces of Lahmet…" at bounding box center [840, 139] width 278 height 57
copy span "8 pieces of tongue - or 8 pieces of Knuckles"
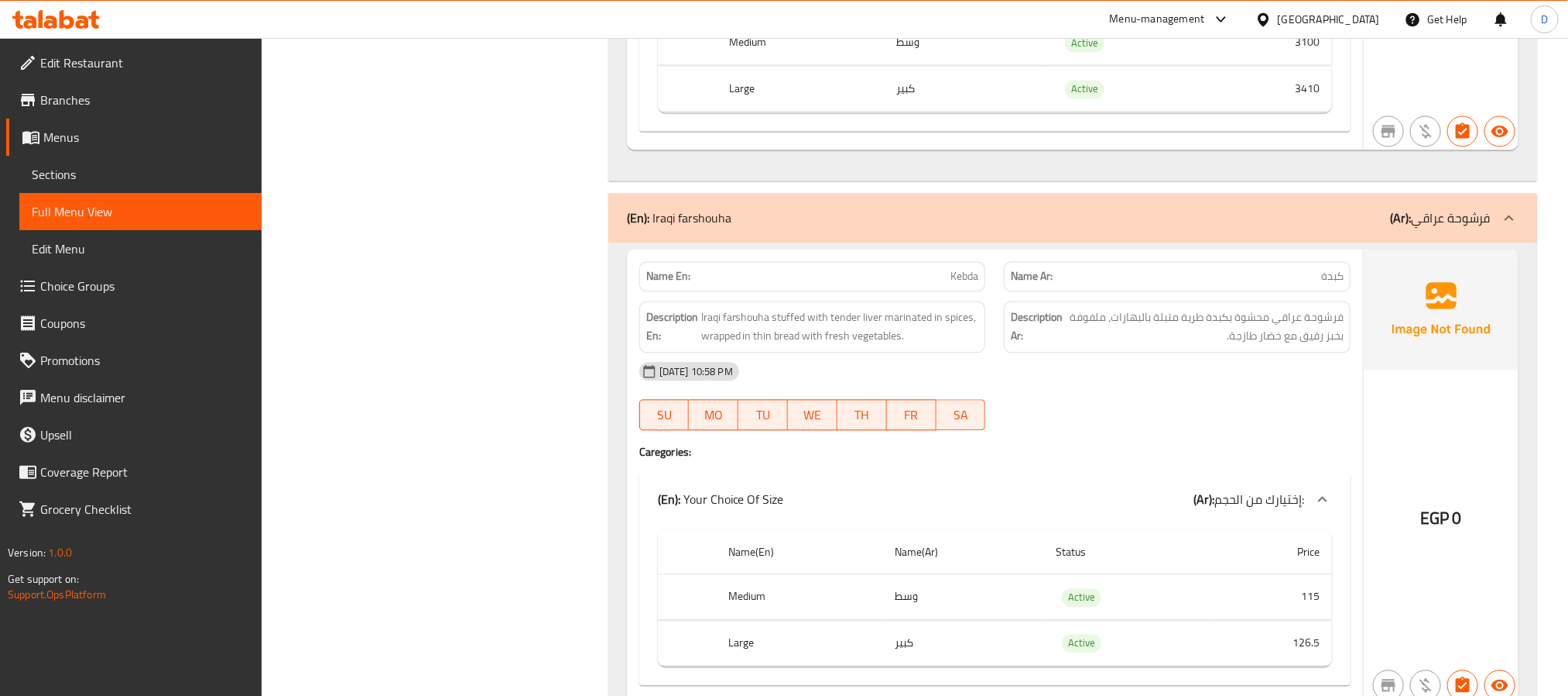
scroll to position [11156, 0]
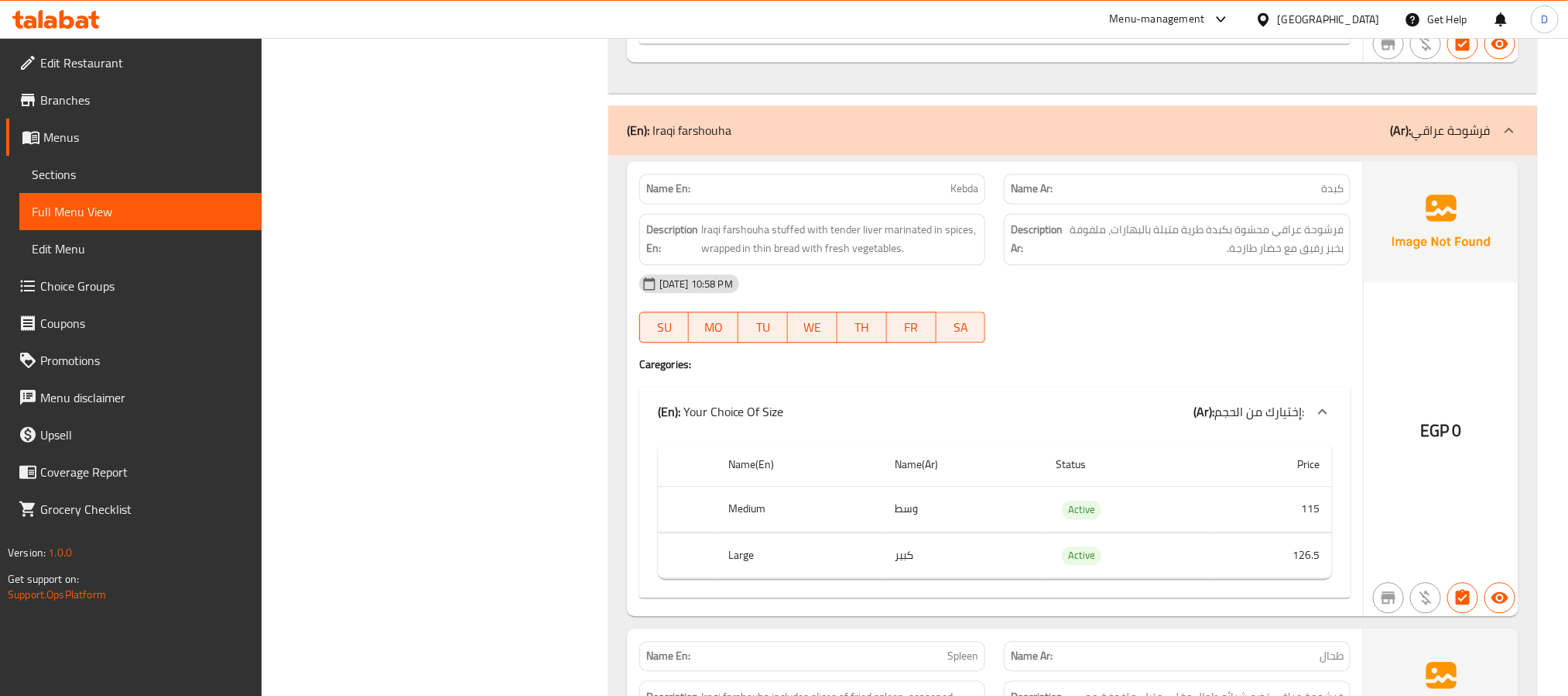
click at [1192, 351] on div "[DATE] 10:58 PM SU MO TU WE TH FR SA" at bounding box center [996, 308] width 730 height 87
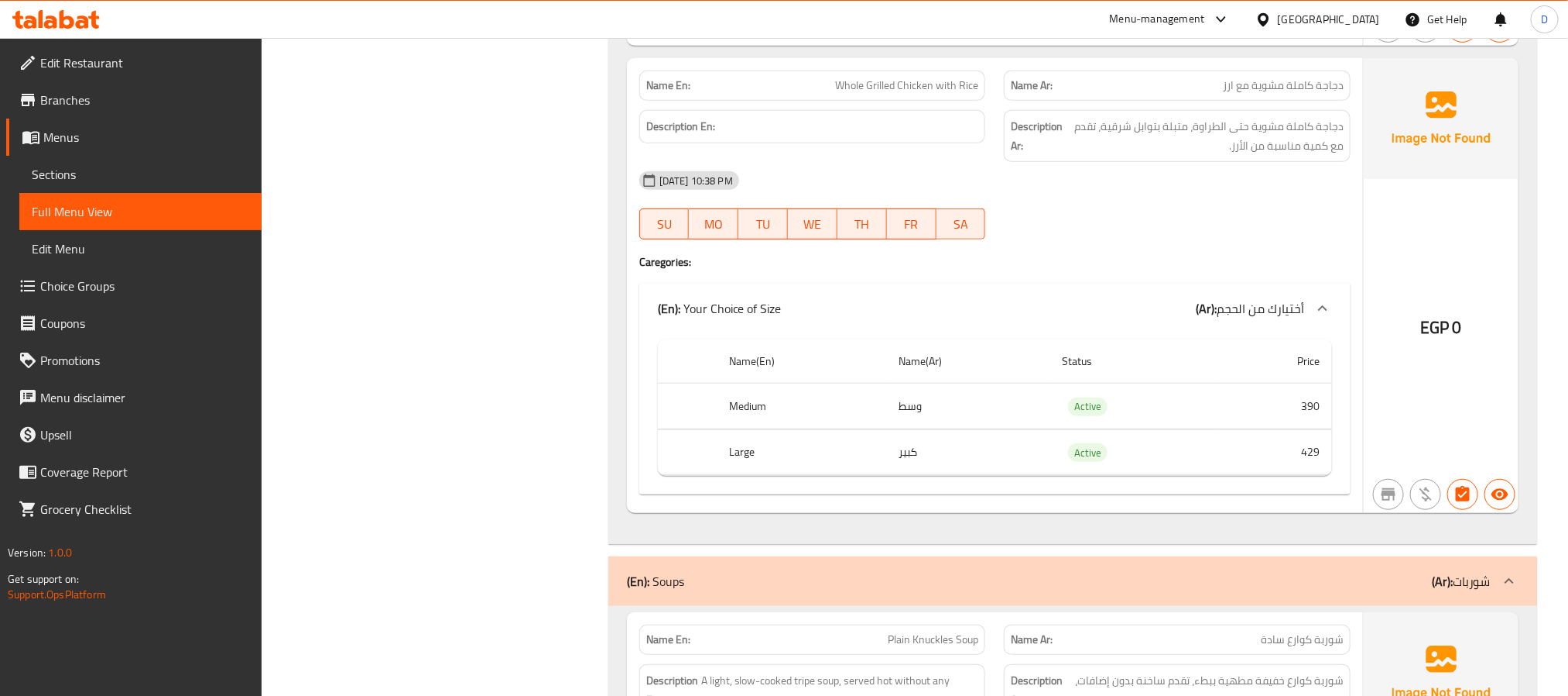
scroll to position [16027, 0]
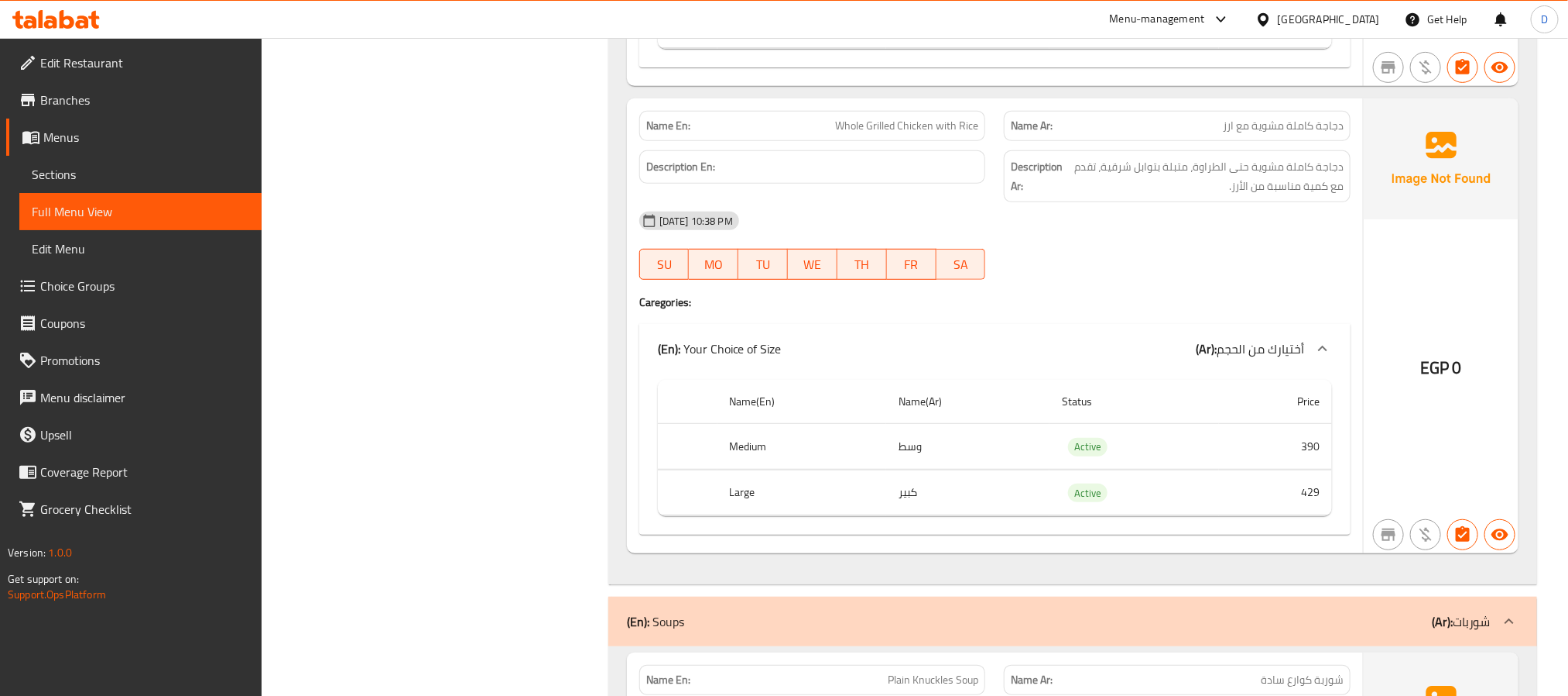
click at [968, 134] on span "Whole Grilled Chicken with Rice" at bounding box center [907, 125] width 143 height 16
copy span "Whole Grilled Chicken with Rice"
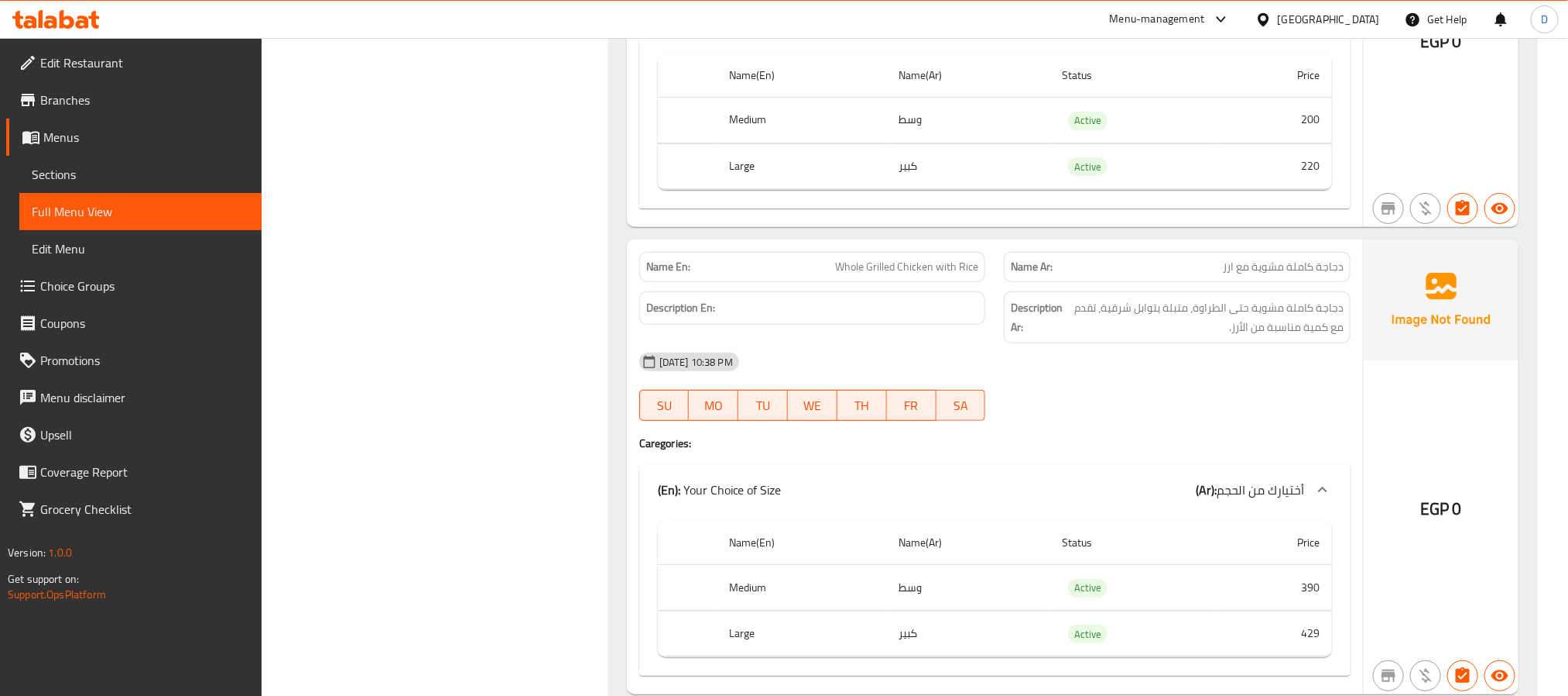
scroll to position [15910, 0]
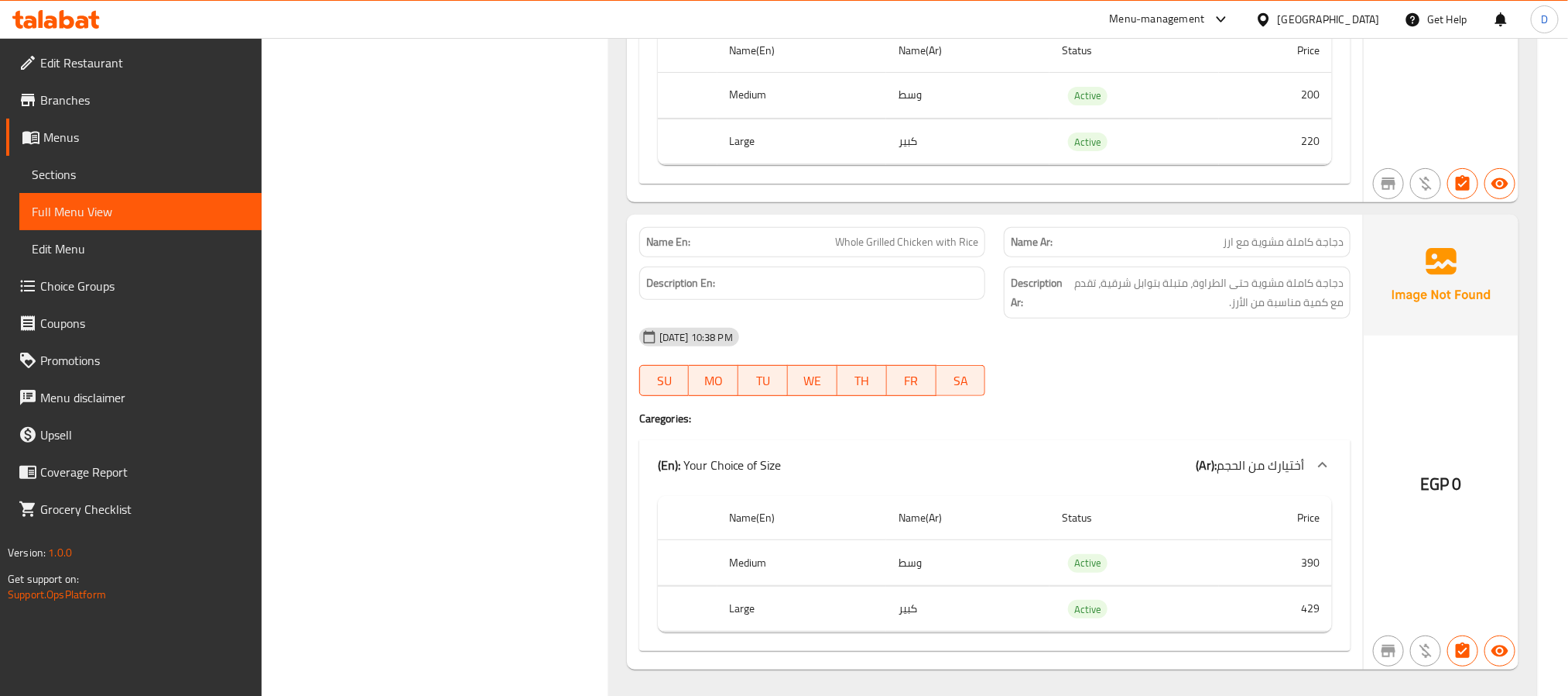
click at [951, 251] on span "Whole Grilled Chicken with Rice" at bounding box center [907, 241] width 143 height 16
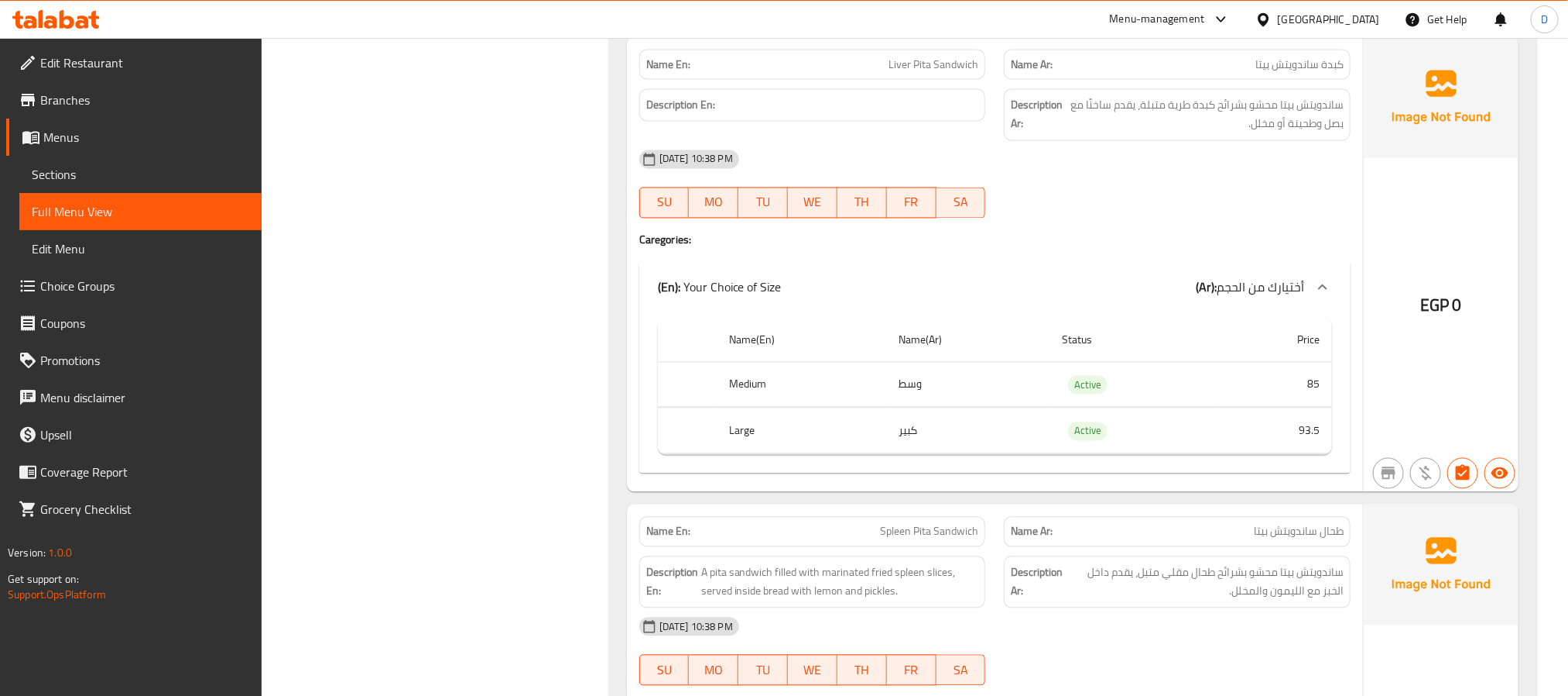
scroll to position [17188, 0]
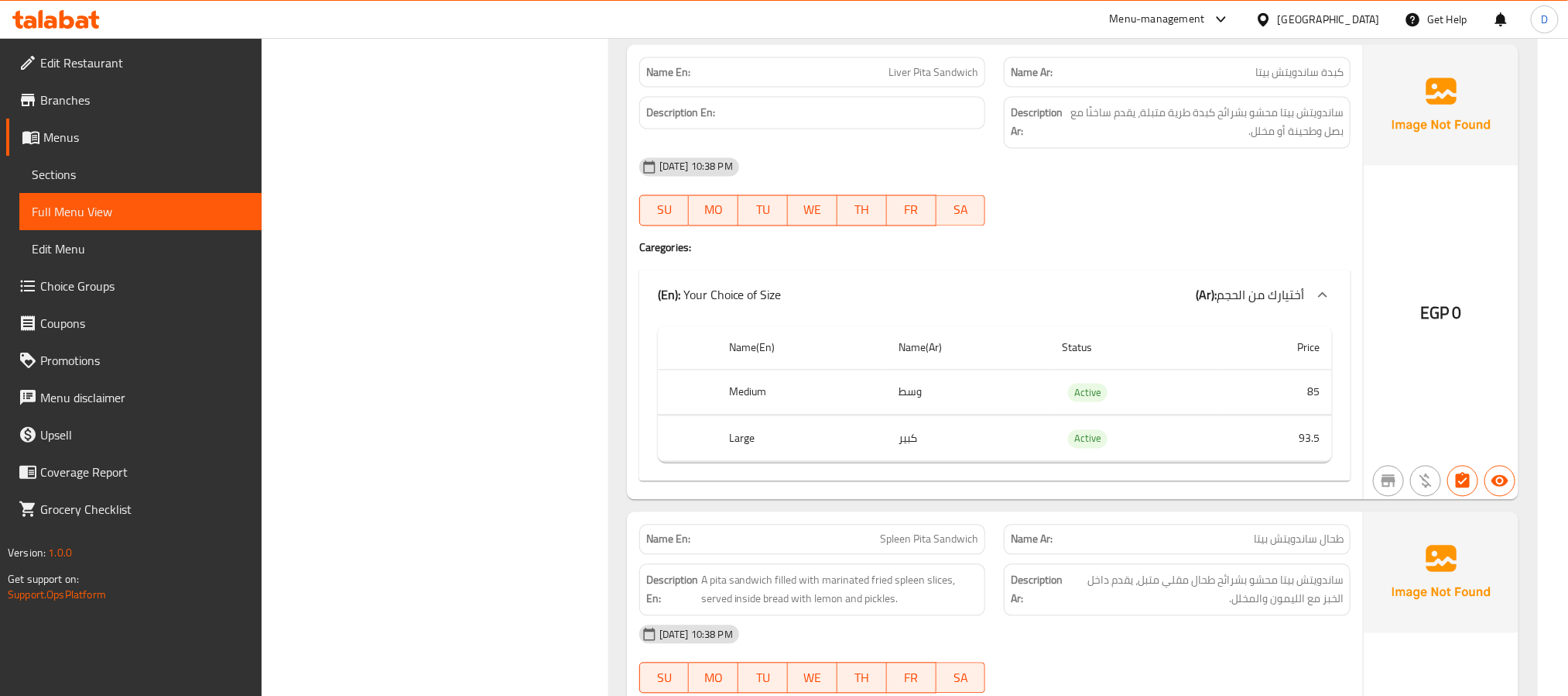
click at [959, 88] on div "Name En: Liver Pita Sandwich" at bounding box center [812, 73] width 346 height 30
copy span "Liver Pita Sandwich"
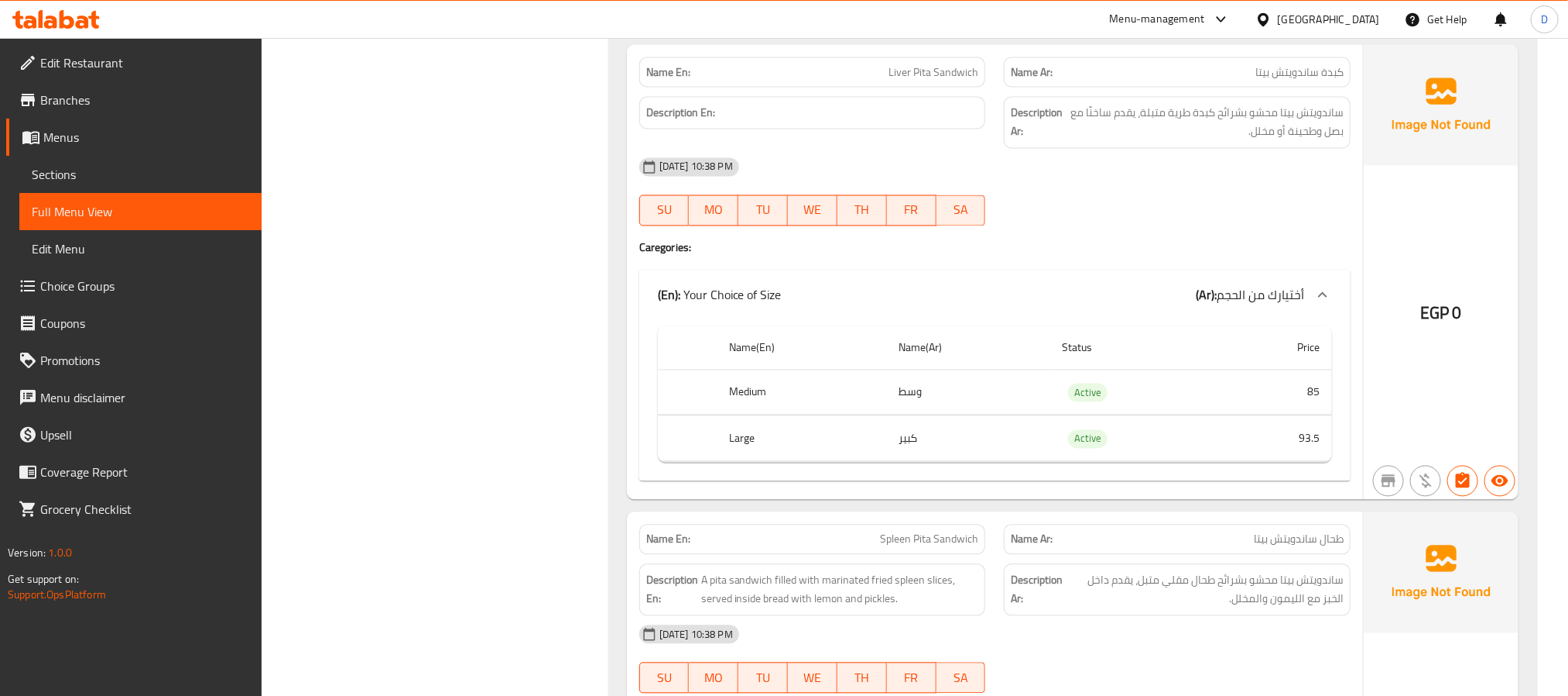
click at [1459, 312] on div "EGP 0" at bounding box center [1441, 272] width 155 height 455
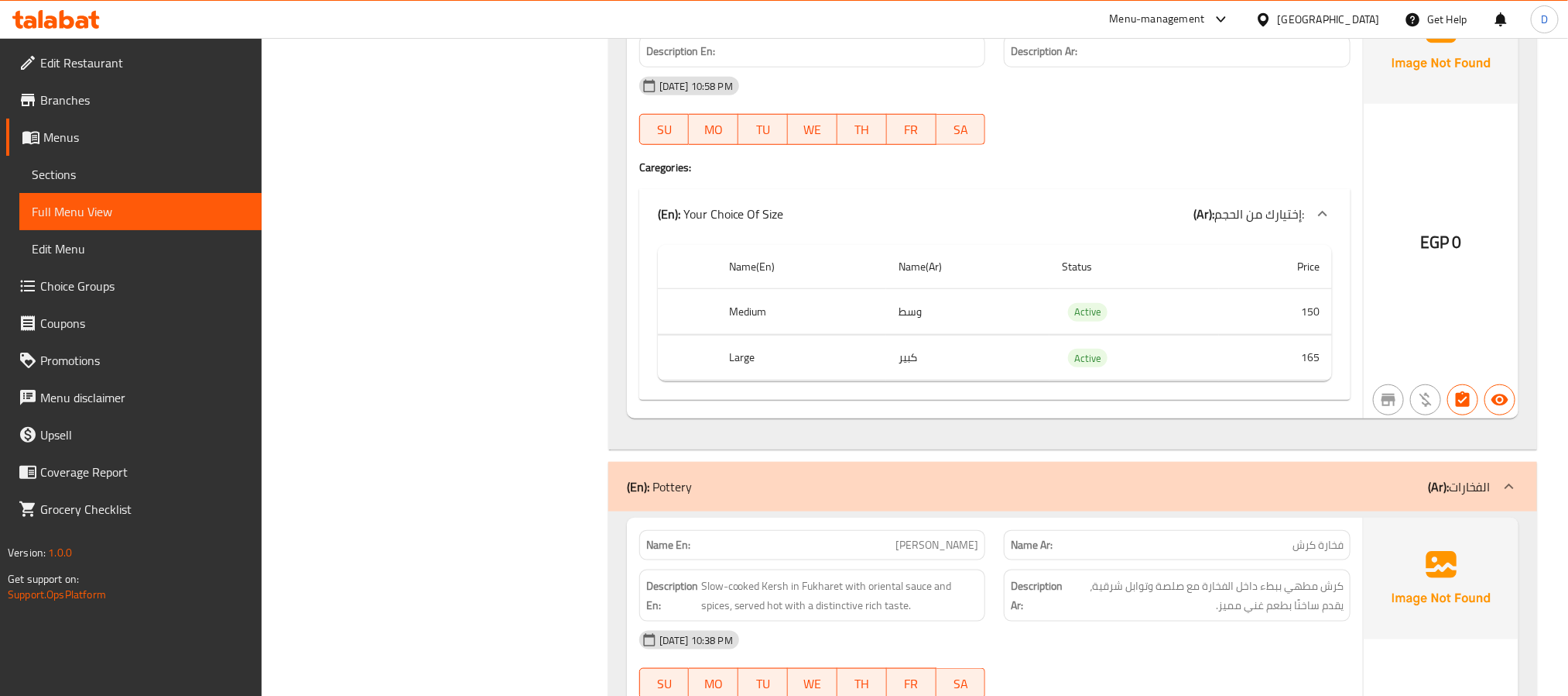
scroll to position [13319, 0]
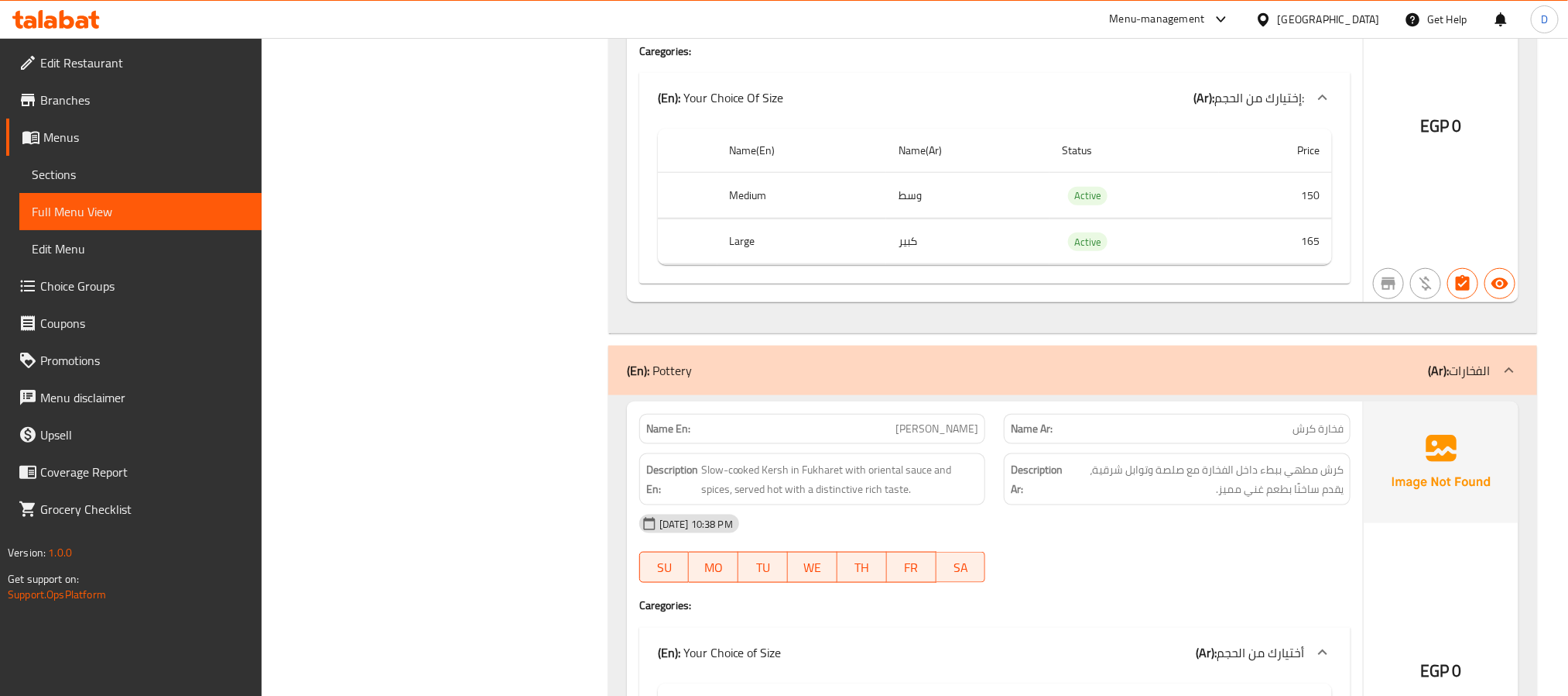
click at [1473, 265] on div "EGP 0" at bounding box center [1441, 85] width 155 height 436
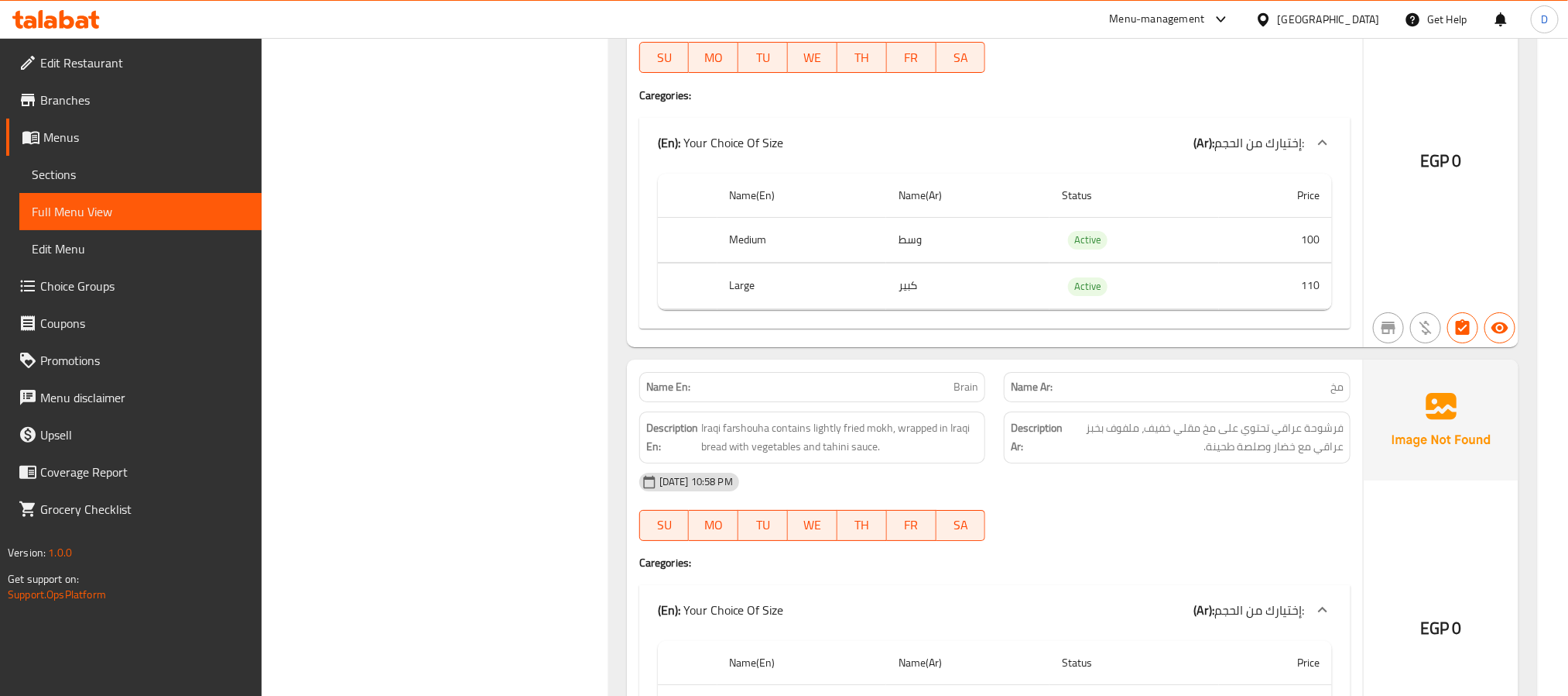
scroll to position [11924, 0]
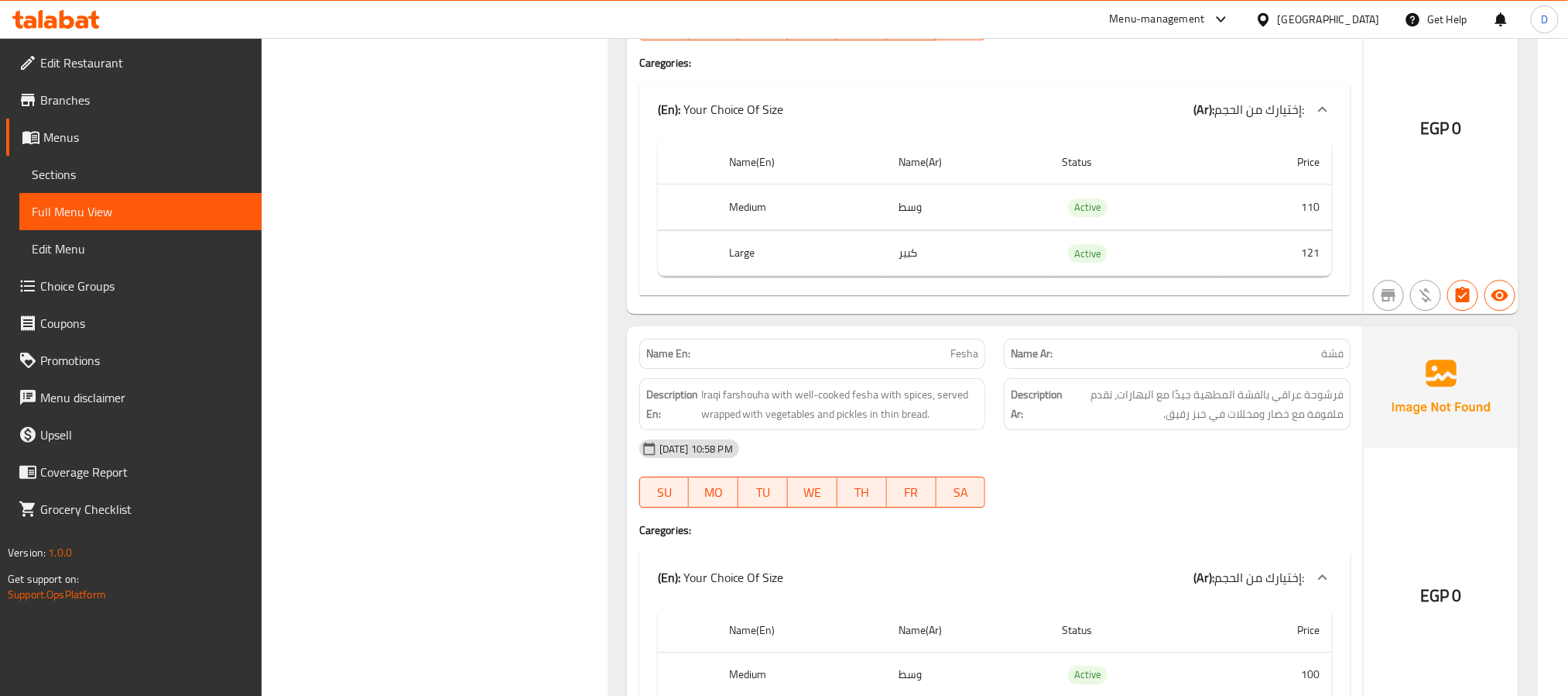
click at [1422, 447] on img at bounding box center [1441, 386] width 155 height 121
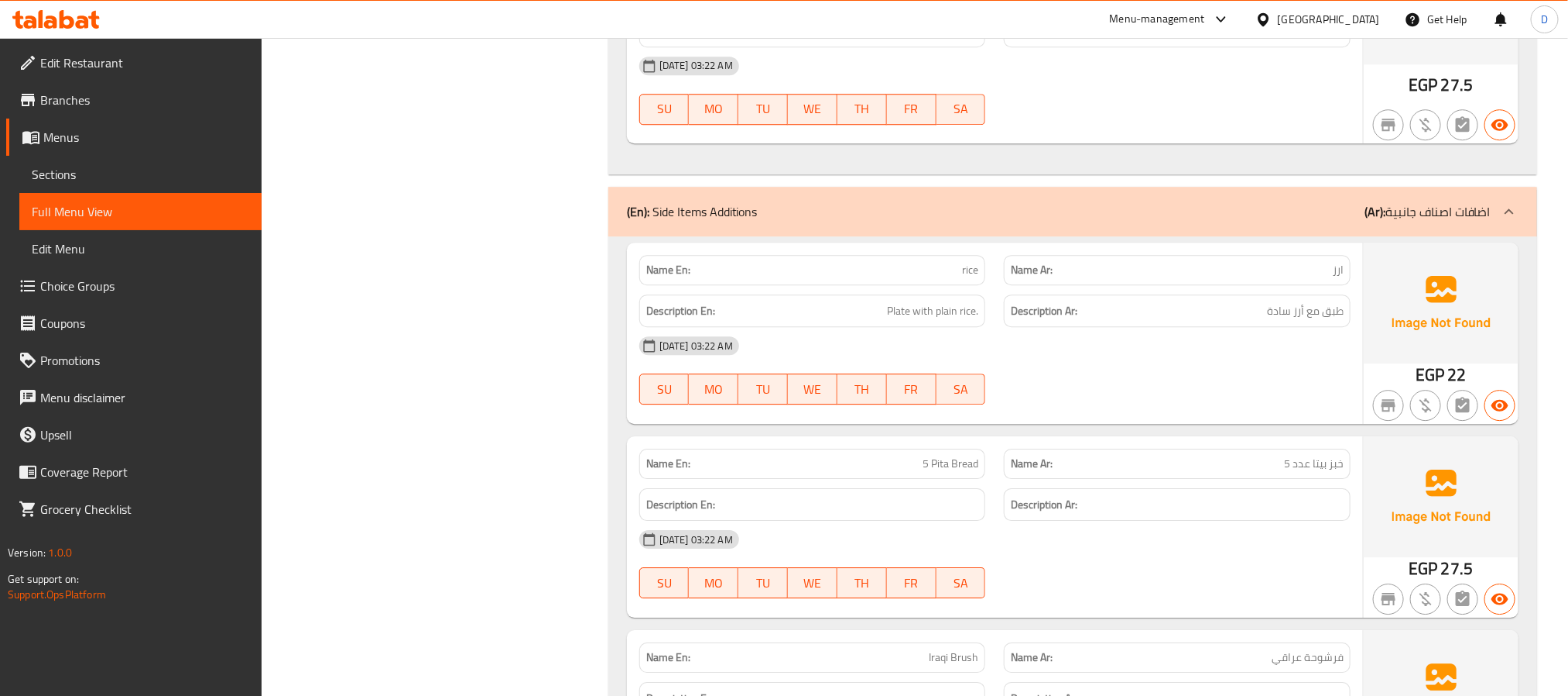
scroll to position [21174, 0]
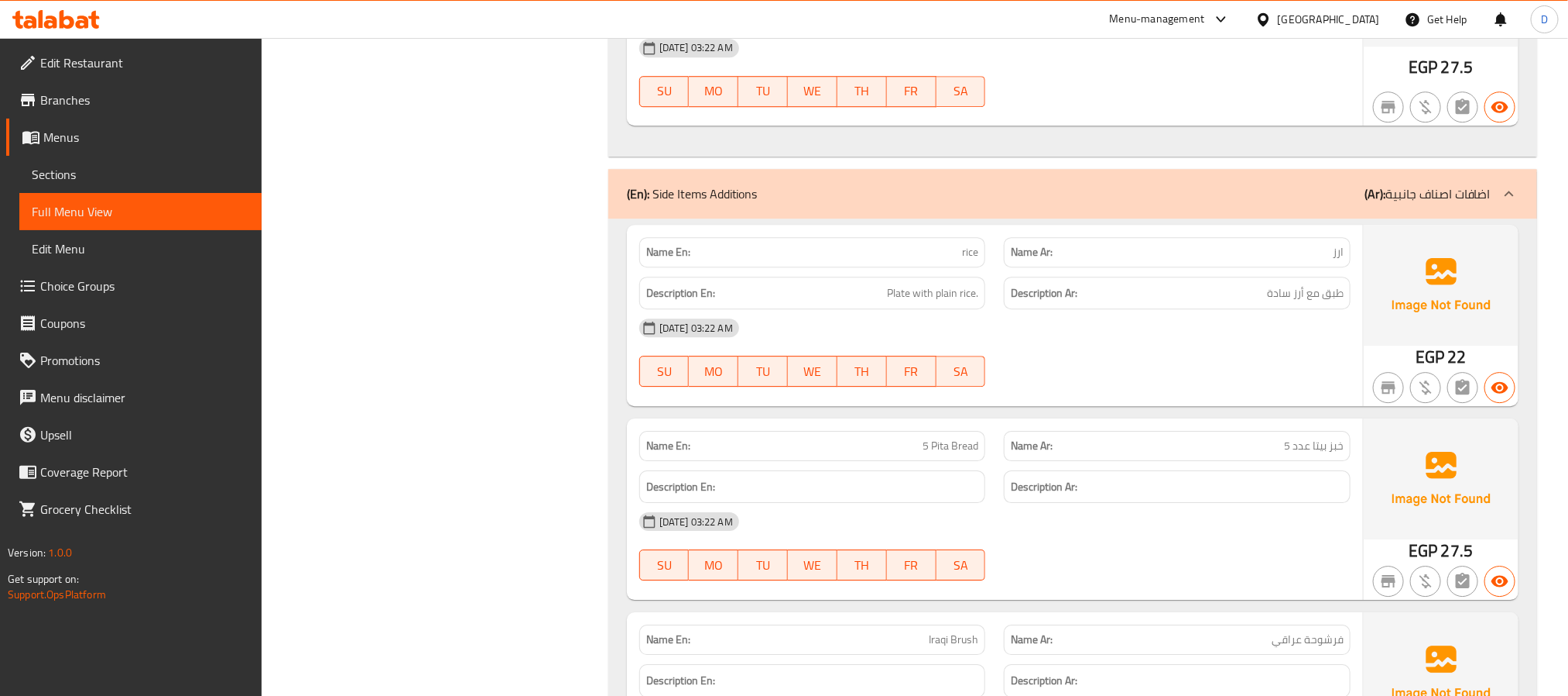
click at [1073, 347] on div "[DATE] 03:22 AM" at bounding box center [996, 327] width 730 height 37
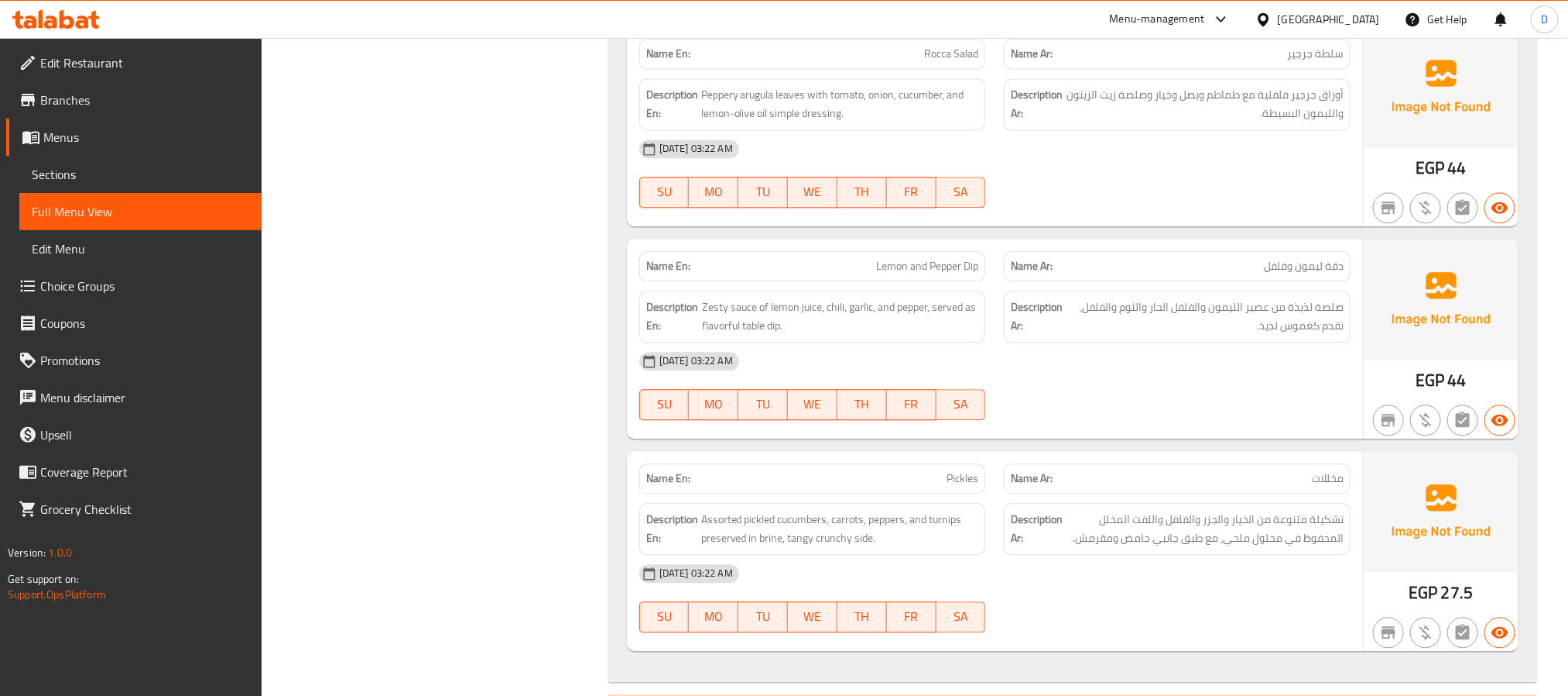
scroll to position [20710, 0]
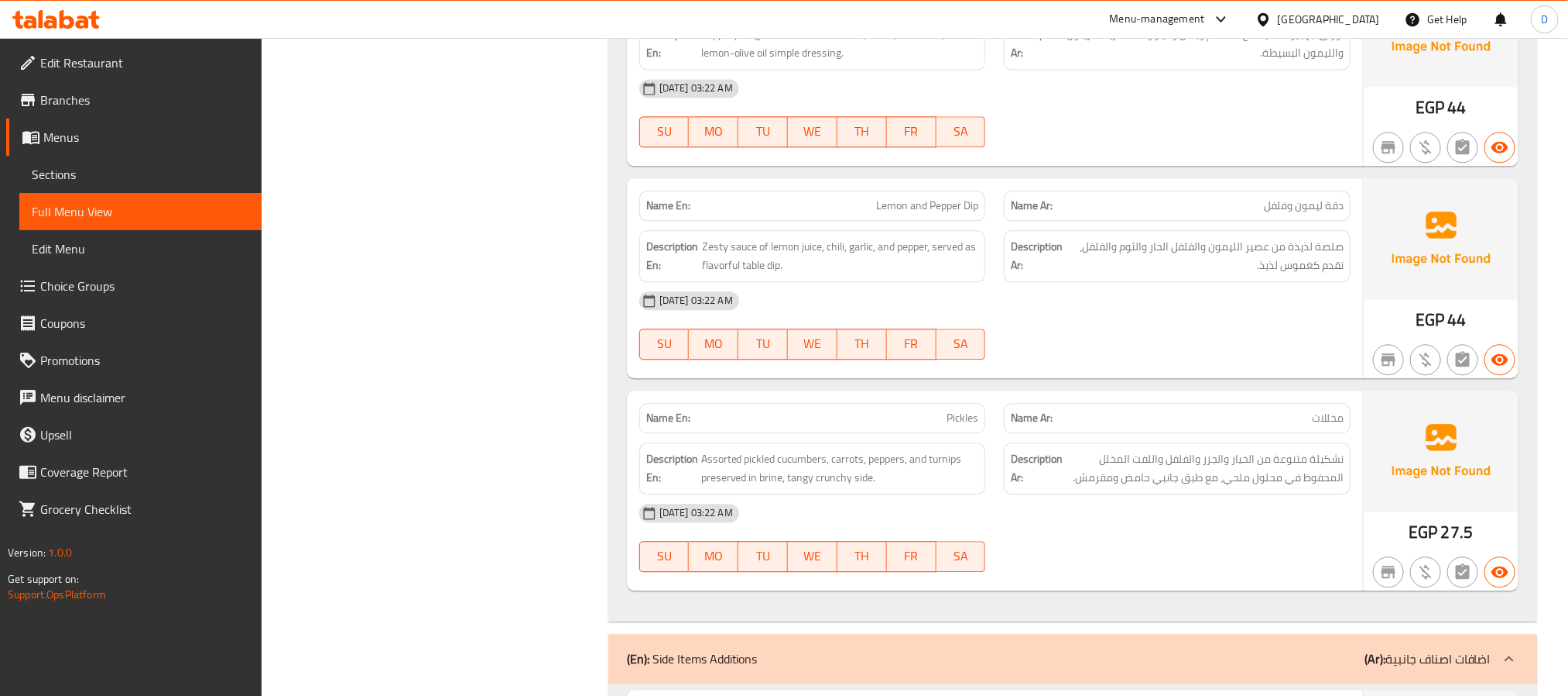
click at [1280, 214] on span "دقة ليمون وفلفل" at bounding box center [1304, 205] width 80 height 16
copy span "دقة ليمون وفلفل"
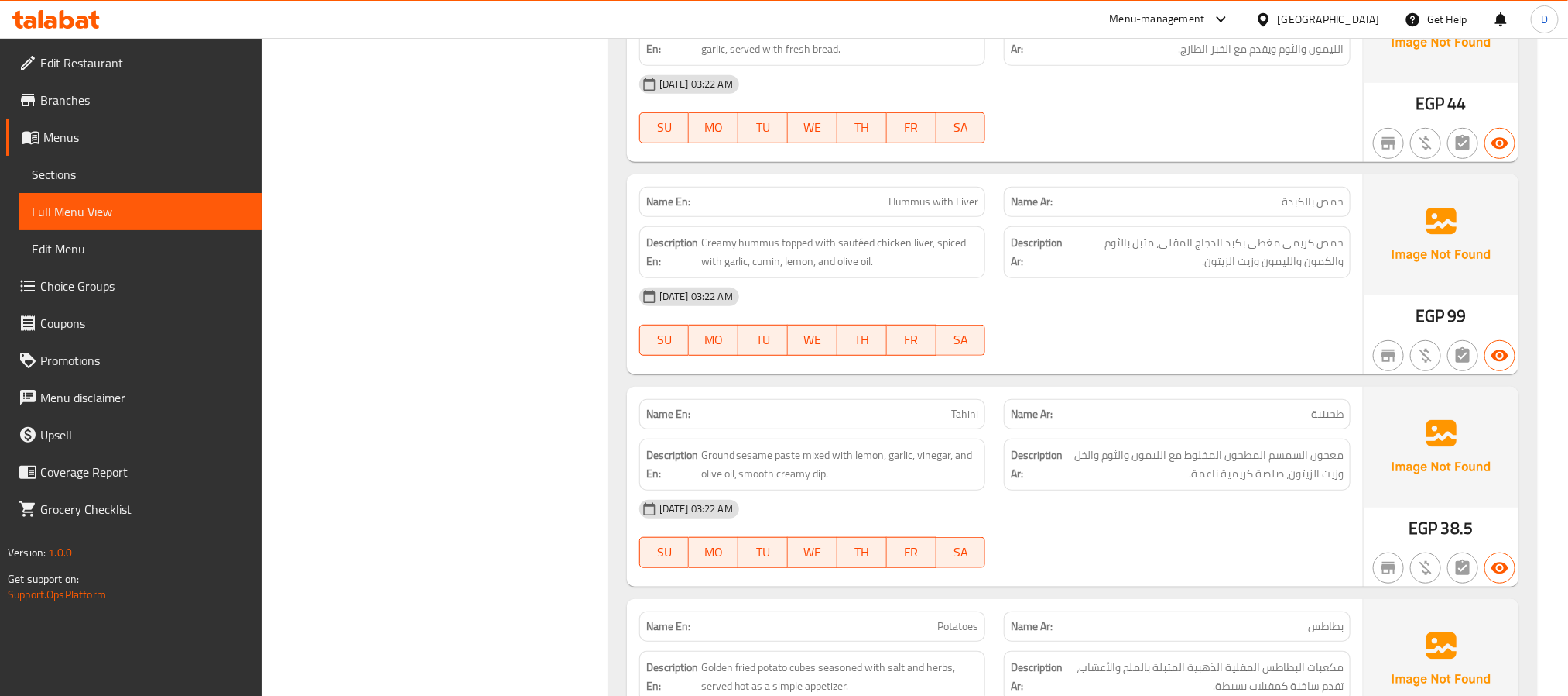
scroll to position [19199, 0]
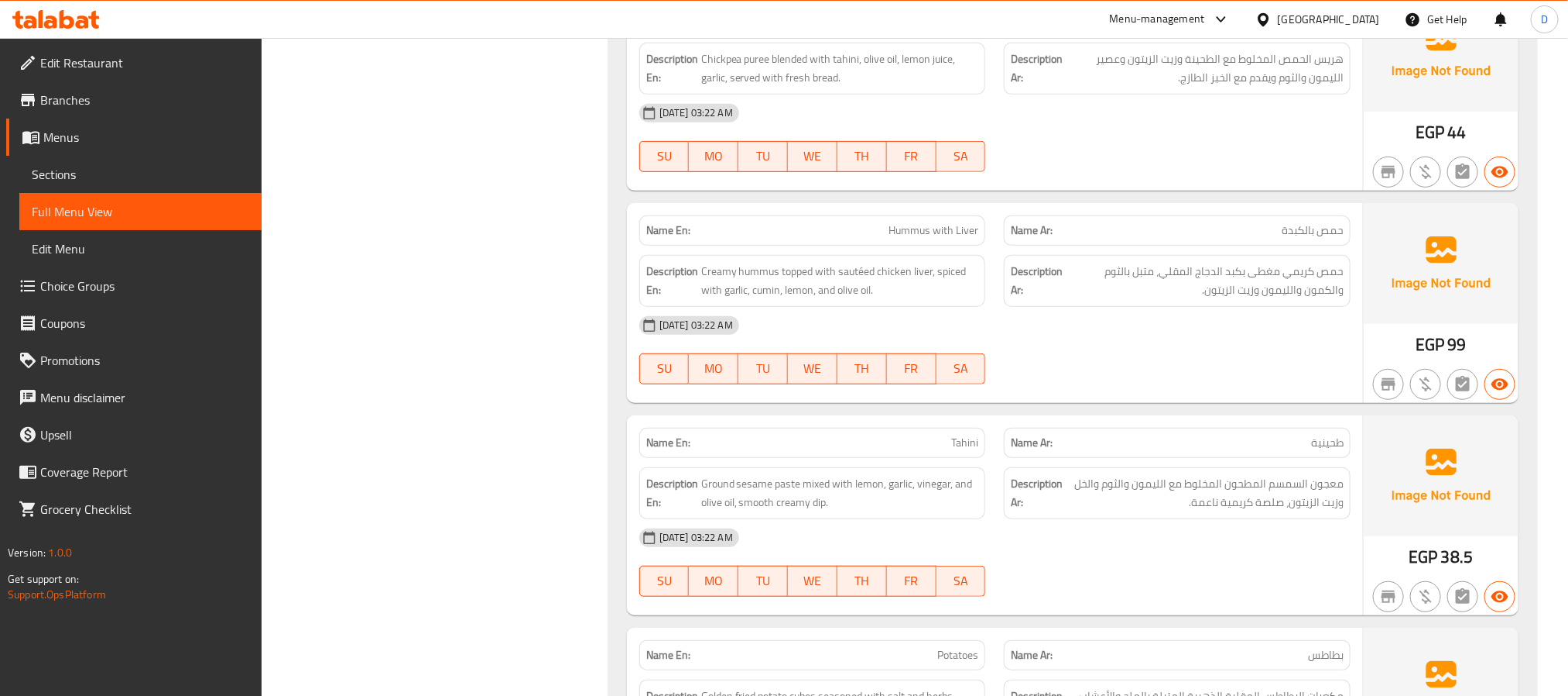
drag, startPoint x: 1252, startPoint y: 55, endPoint x: 1250, endPoint y: 124, distance: 69.0
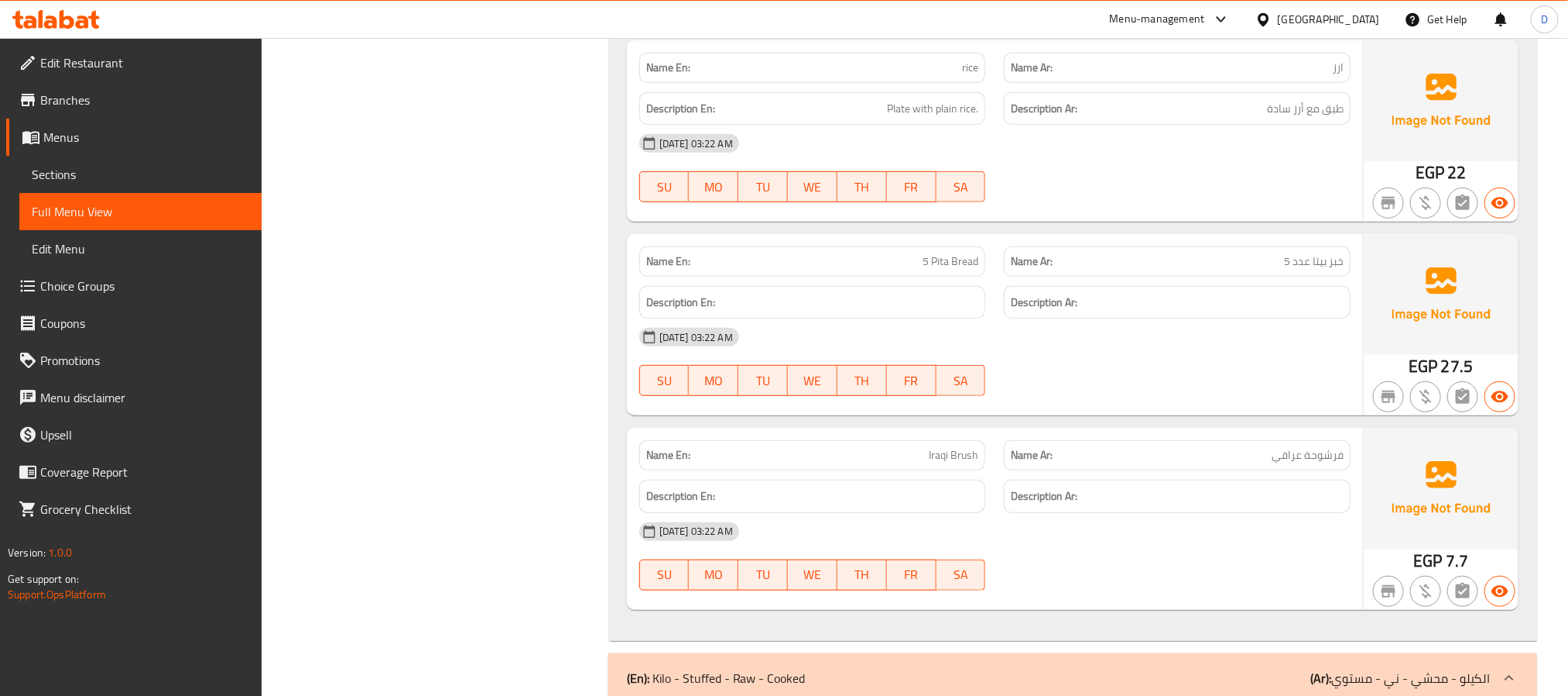
click at [1129, 212] on div "[DATE] 03:22 AM SU MO TU WE TH FR SA" at bounding box center [996, 168] width 730 height 87
click at [1136, 19] on div "(En): Side Items Additions (Ar): اضافات اصناف جانبية" at bounding box center [1059, 9] width 864 height 19
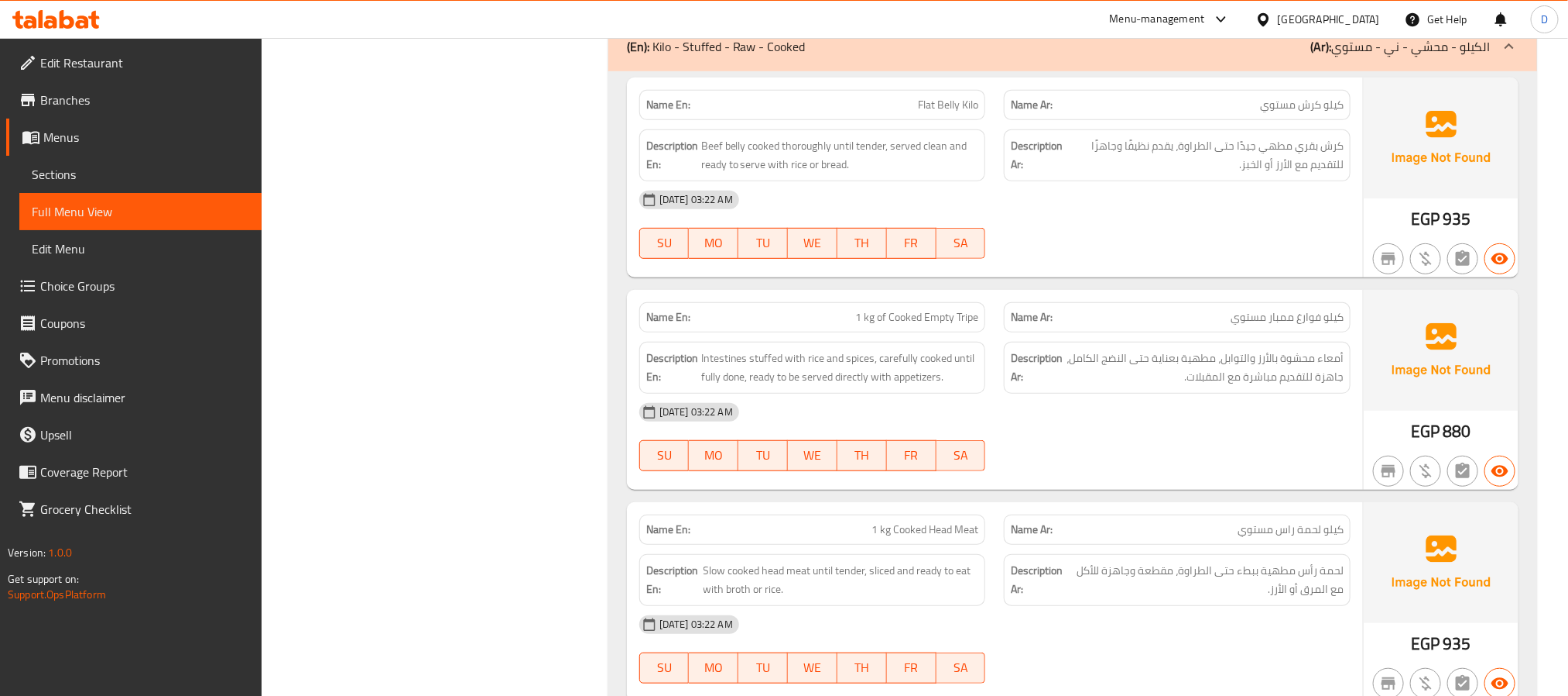
click at [962, 113] on span "Flat Belly Kilo" at bounding box center [949, 105] width 60 height 16
copy span "Flat Belly Kilo"
click at [1345, 120] on div "Name Ar: كيلو كرش مستوي" at bounding box center [1177, 105] width 346 height 30
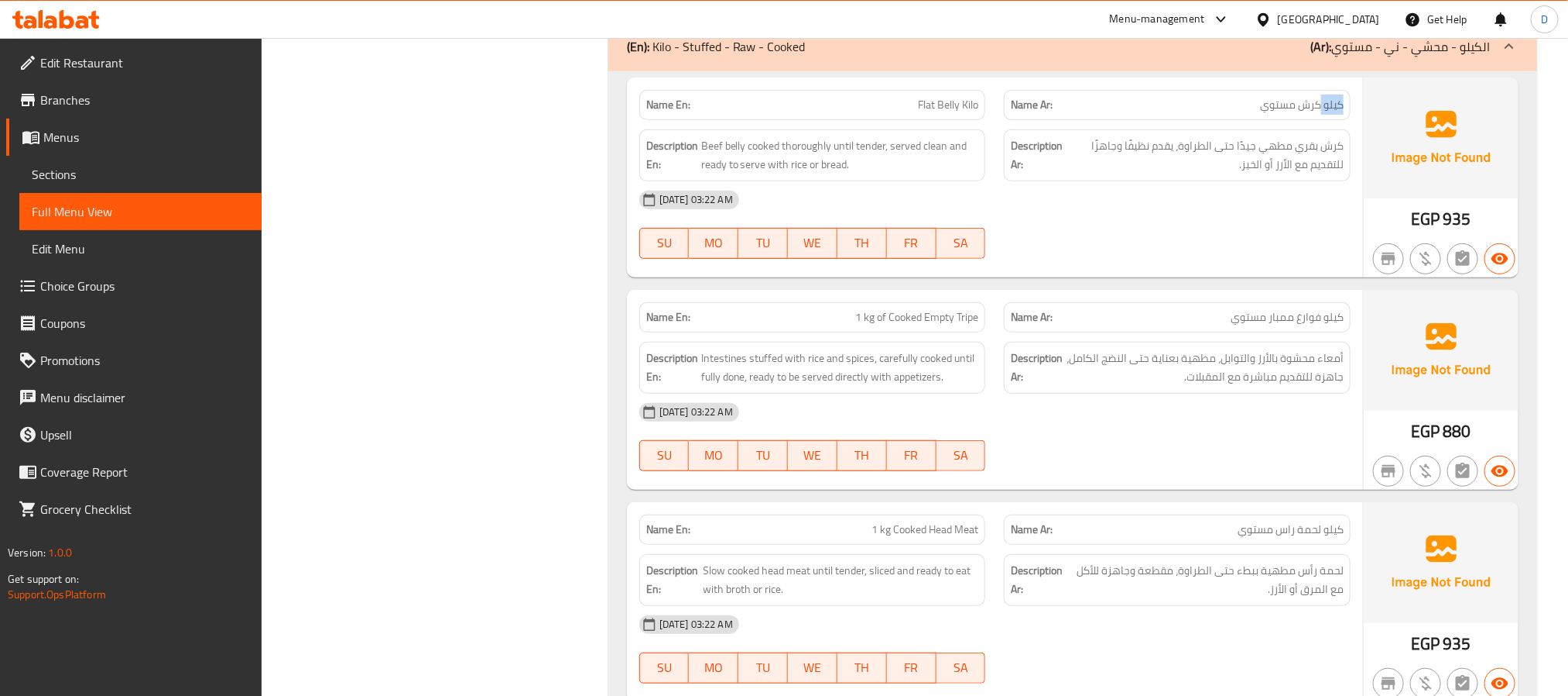
click at [1345, 120] on div "Name Ar: كيلو كرش مستوي" at bounding box center [1177, 105] width 346 height 30
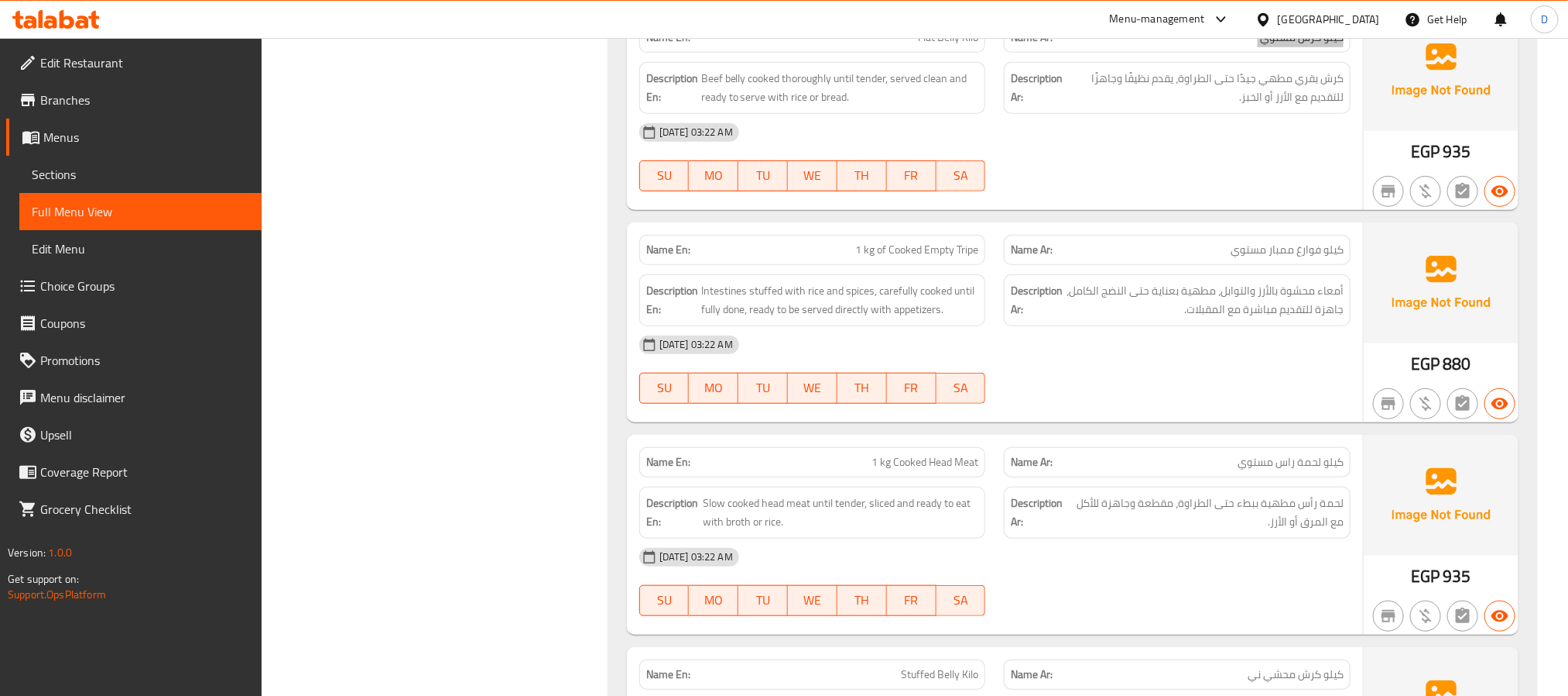
scroll to position [19214, 0]
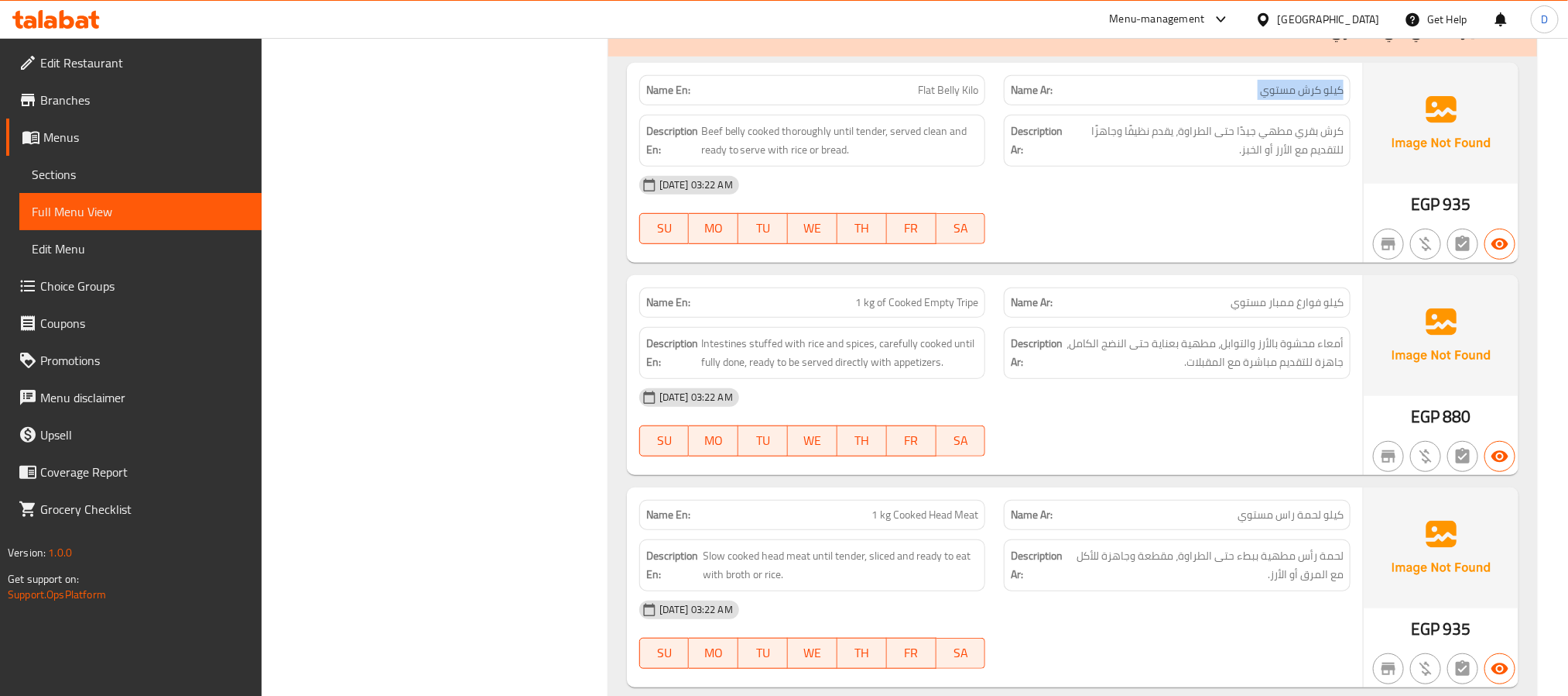
click at [1299, 311] on span "كيلو فوارغ ممبار مستوي" at bounding box center [1288, 302] width 113 height 16
click at [1298, 530] on div "Name Ar: كيلو لحمة راس مستوي" at bounding box center [1177, 515] width 346 height 30
click at [1301, 523] on span "كيلو لحمة راس مستوي" at bounding box center [1290, 514] width 106 height 16
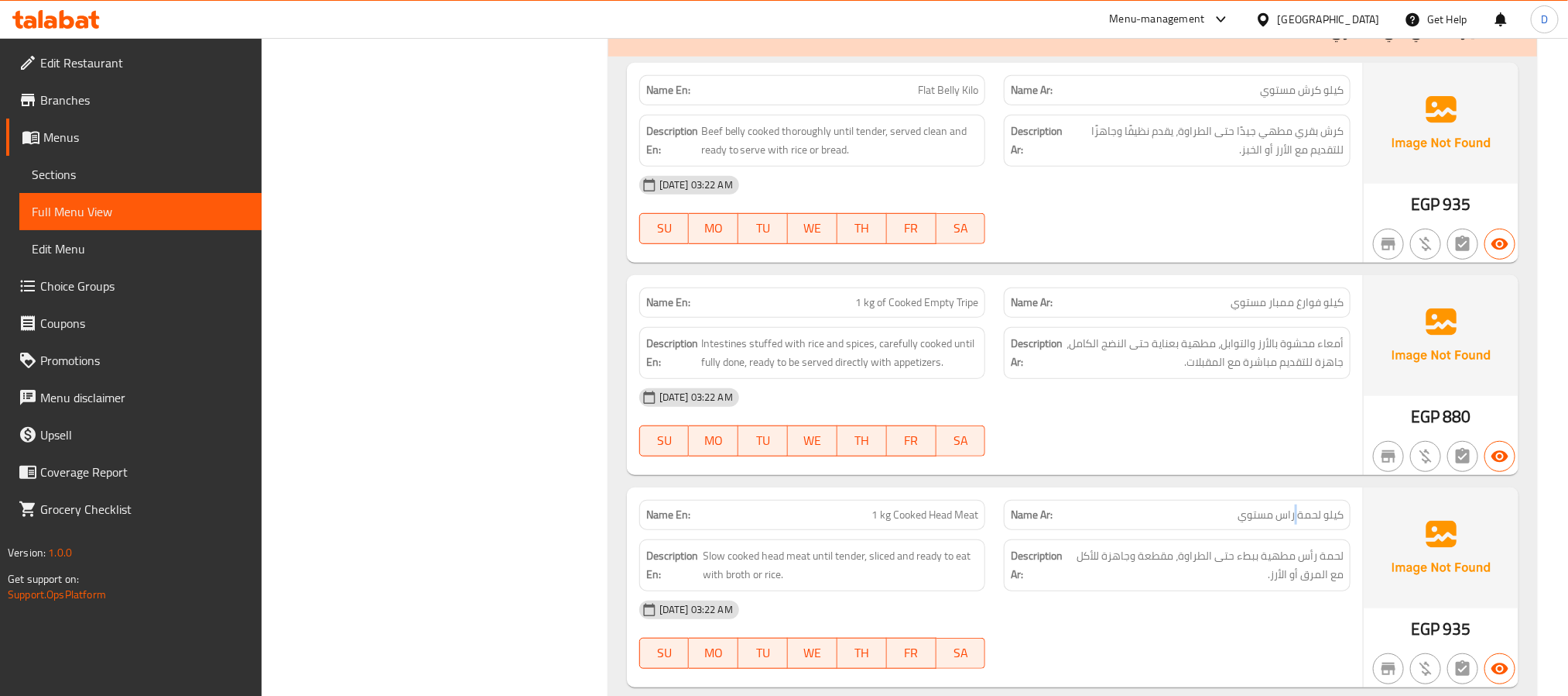
click at [1301, 523] on span "كيلو لحمة راس مستوي" at bounding box center [1290, 514] width 106 height 16
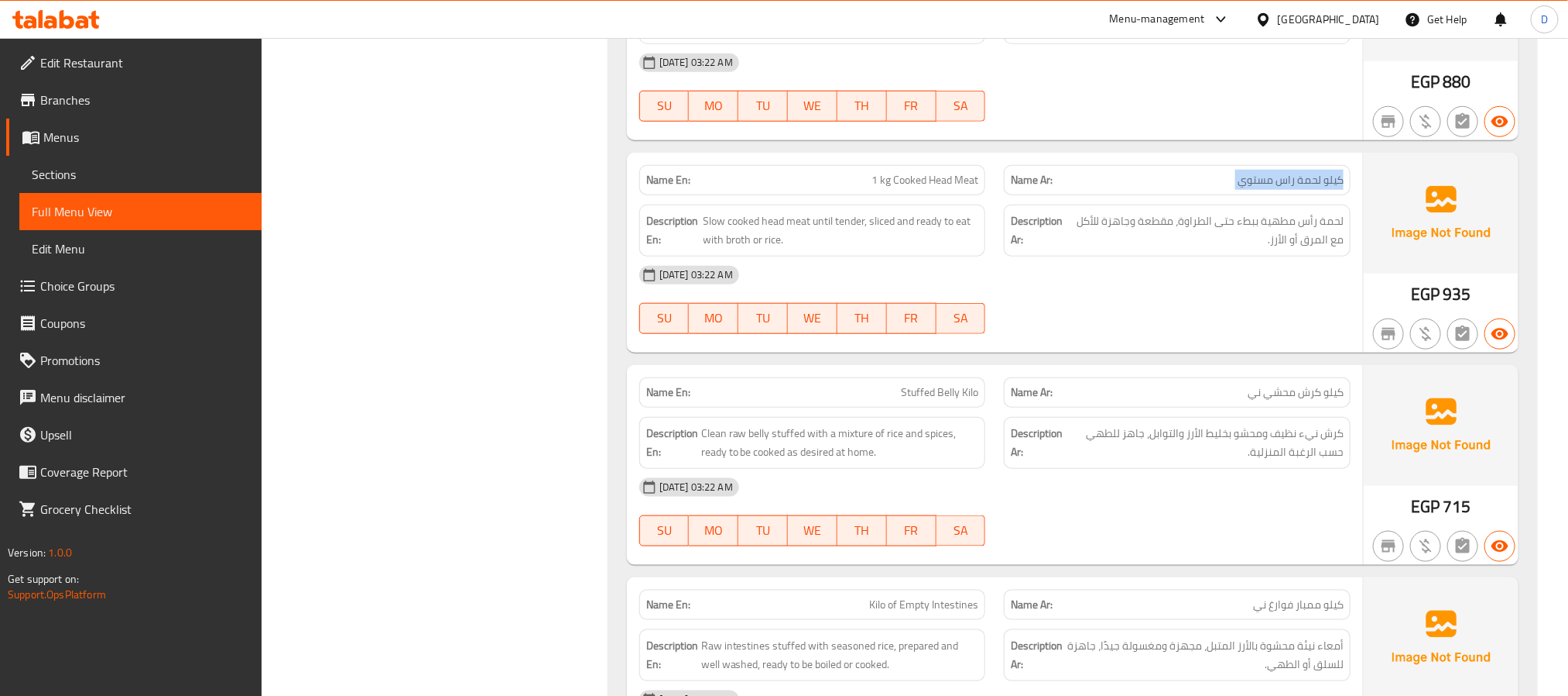
scroll to position [19562, 0]
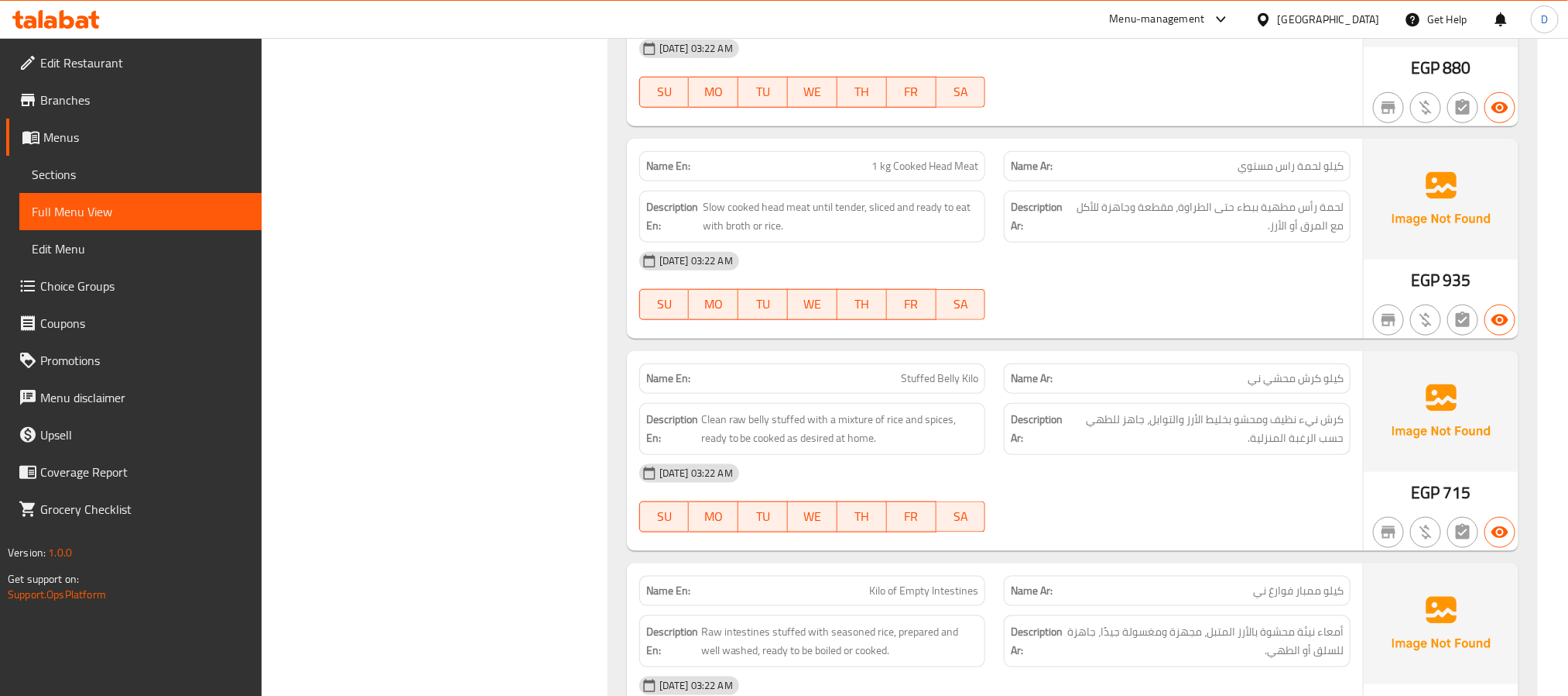
click at [1332, 386] on span "كيلو كرش محشي ني" at bounding box center [1296, 378] width 96 height 16
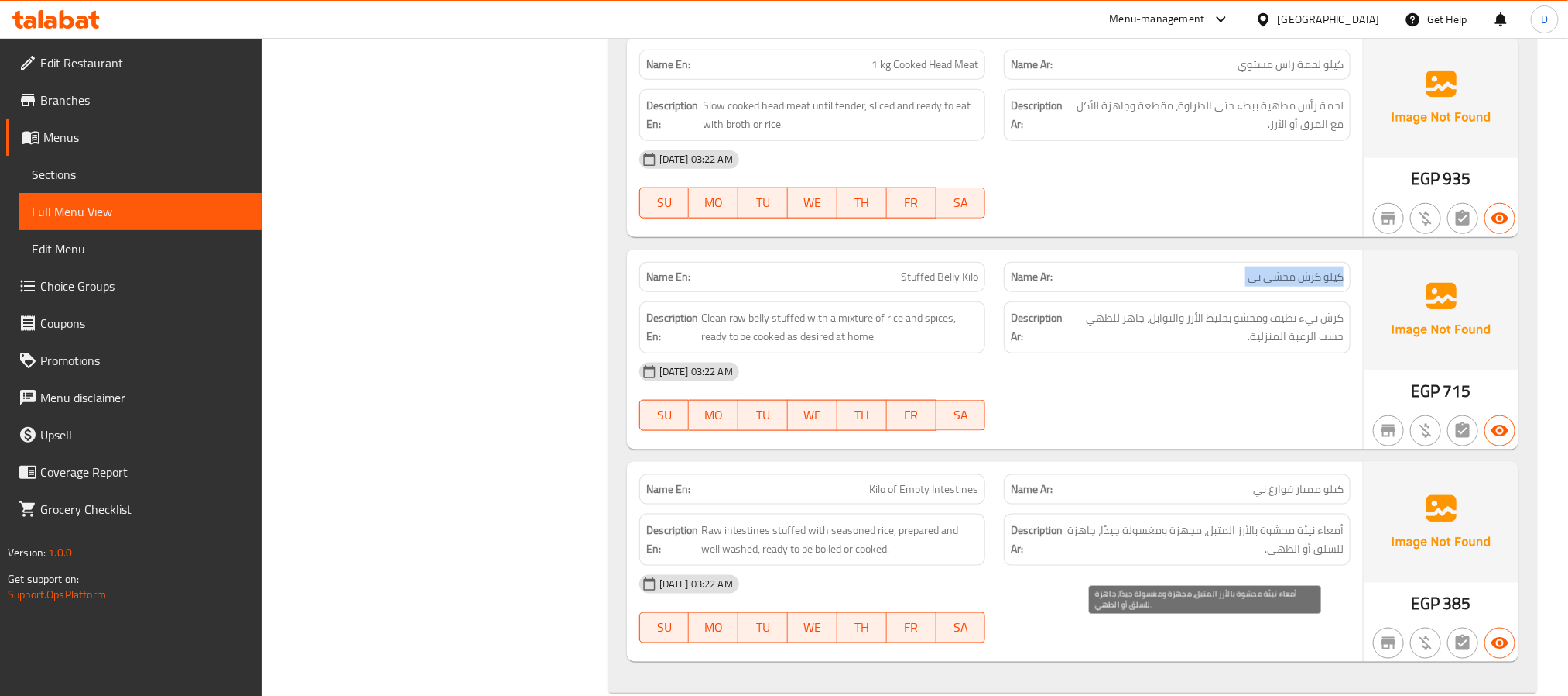
scroll to position [19794, 0]
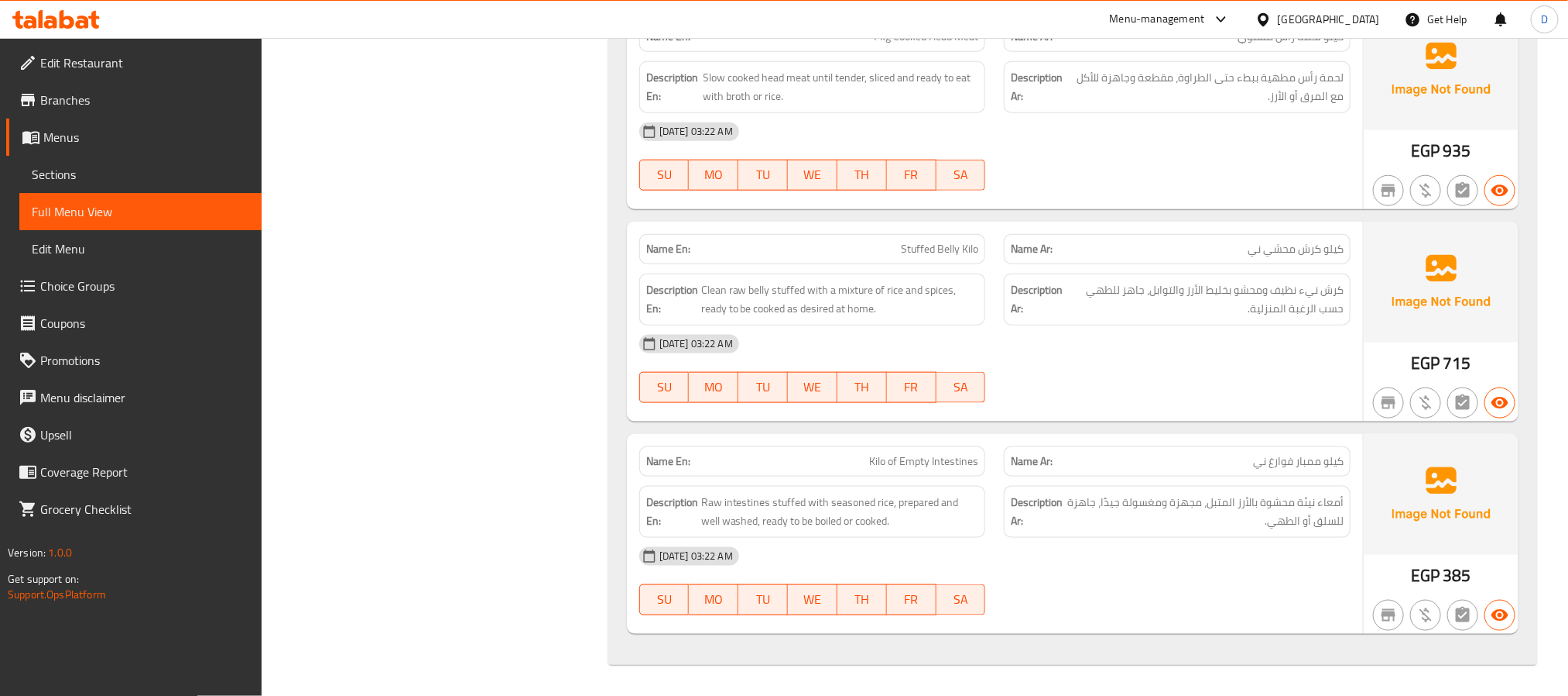
click at [1299, 468] on span "كيلو ممبار فوارغ ني" at bounding box center [1299, 461] width 90 height 16
click at [980, 512] on div "Description En: Raw intestines stuffed with seasoned rice, prepared and well wa…" at bounding box center [812, 511] width 346 height 52
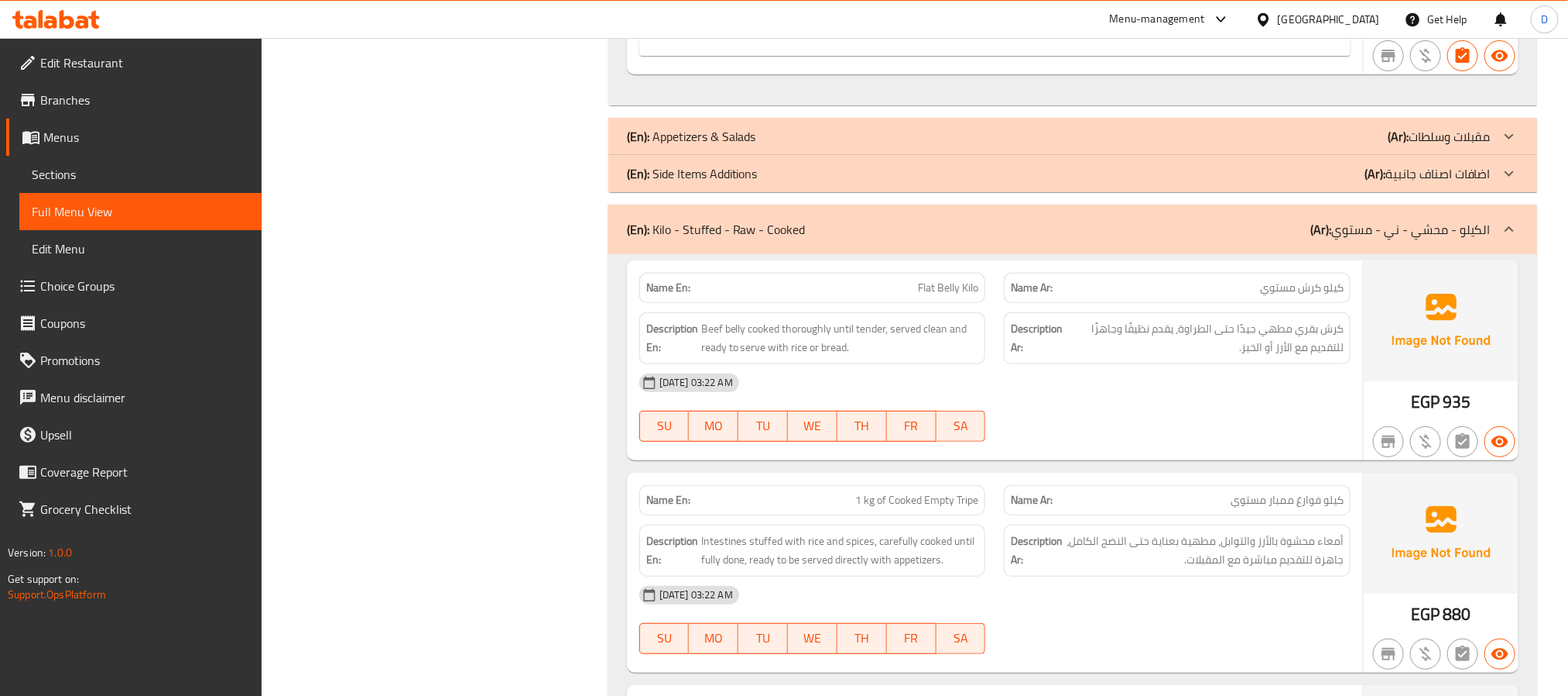
scroll to position [18981, 0]
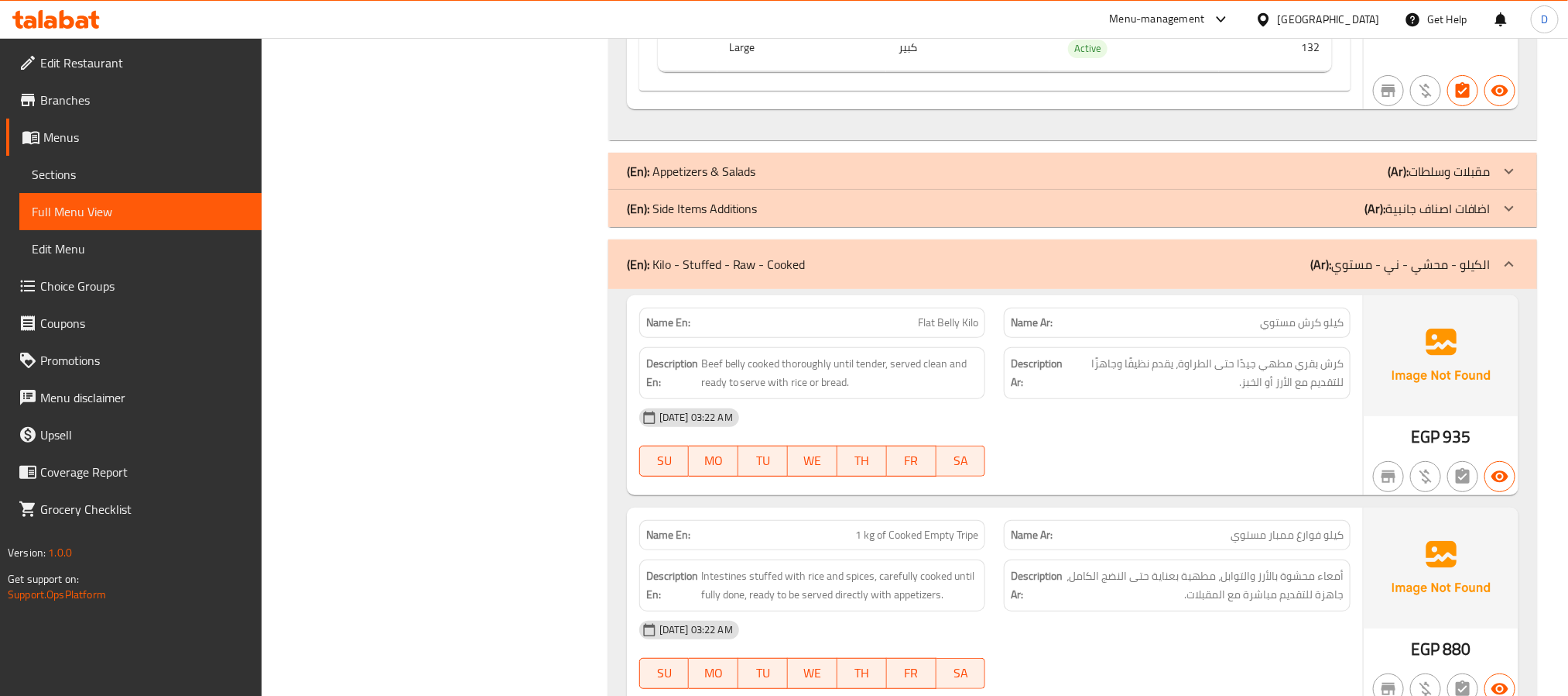
click at [1208, 218] on div "(En): Side Items Additions (Ar): اضافات اصناف جانبية" at bounding box center [1059, 208] width 864 height 19
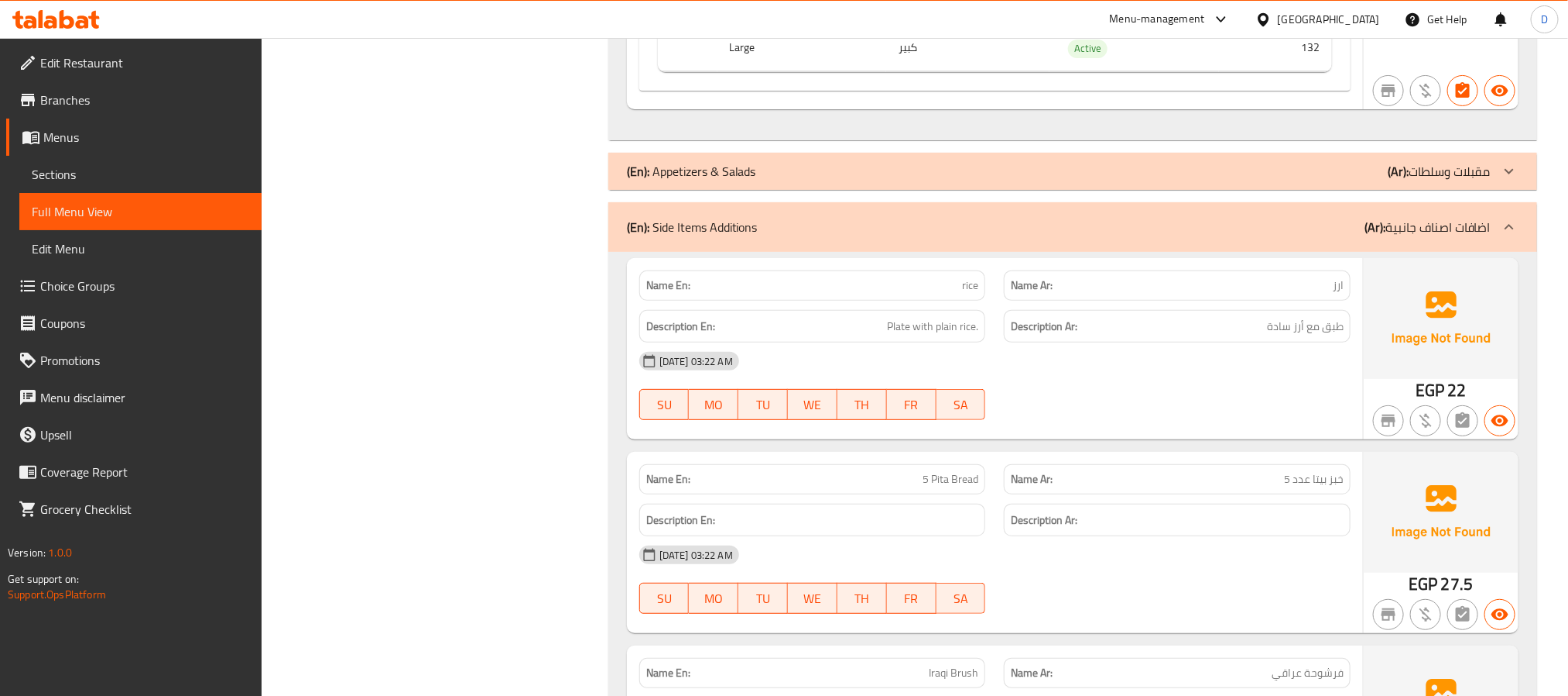
click at [1197, 181] on div "(En): Appetizers & Salads (Ar): مقبلات وسلطات" at bounding box center [1059, 171] width 864 height 19
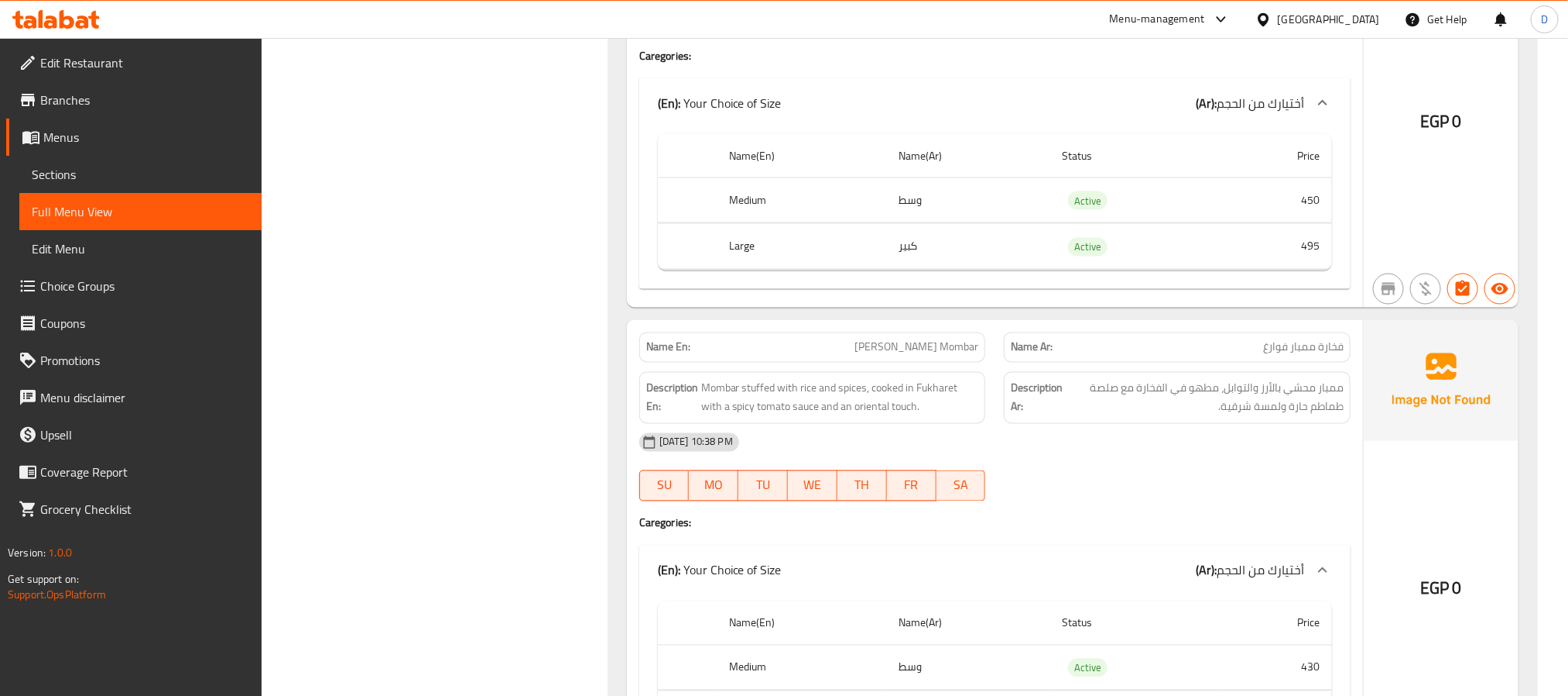
scroll to position [13054, 0]
